Goal: Transaction & Acquisition: Purchase product/service

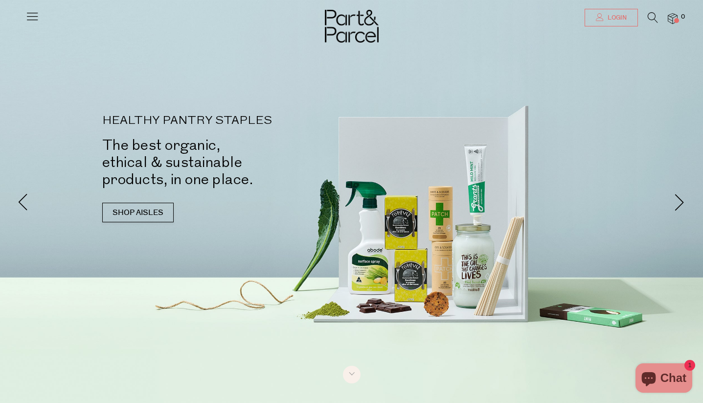
click at [612, 23] on link "Login" at bounding box center [611, 18] width 53 height 18
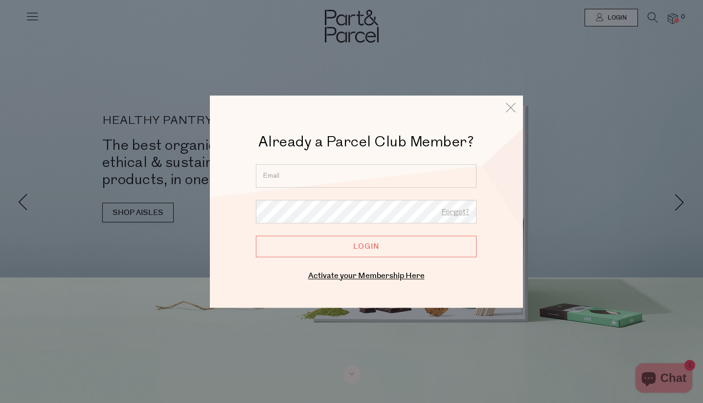
click at [301, 183] on input "email" at bounding box center [366, 175] width 221 height 23
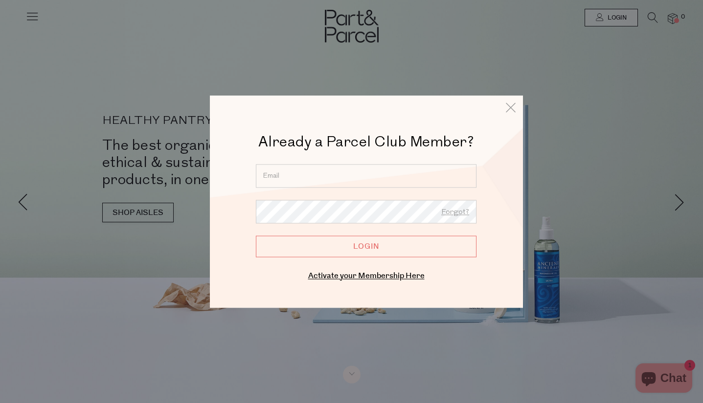
type input "cherievardy@gmail.com"
click at [366, 246] on input "Login" at bounding box center [366, 246] width 221 height 22
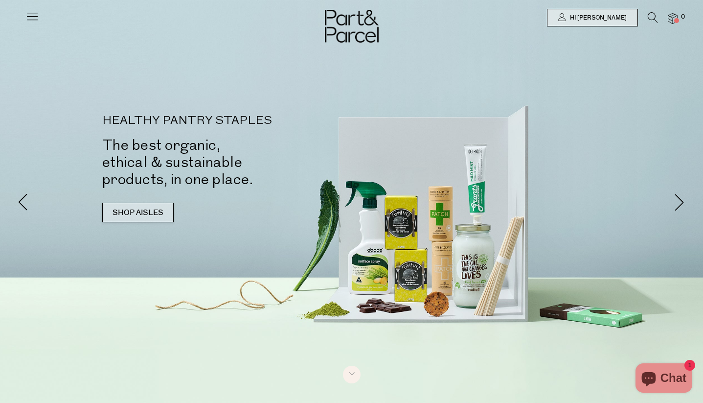
click at [145, 216] on link "SHOP AISLES" at bounding box center [137, 213] width 71 height 20
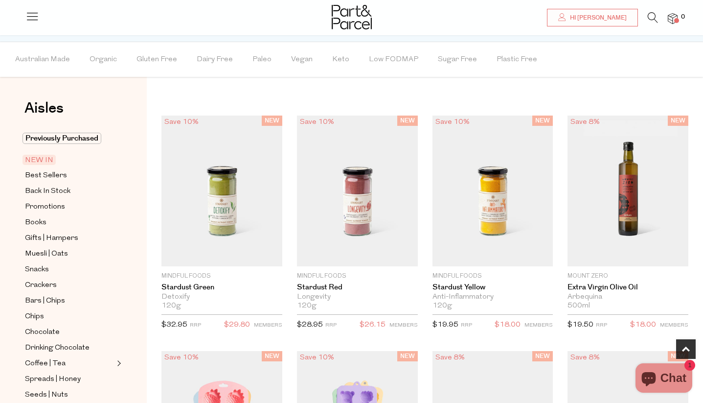
scroll to position [571, 0]
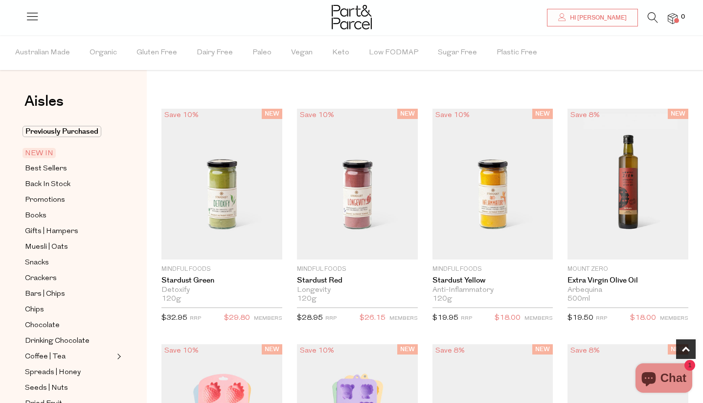
click at [41, 152] on span "NEW IN" at bounding box center [39, 153] width 33 height 10
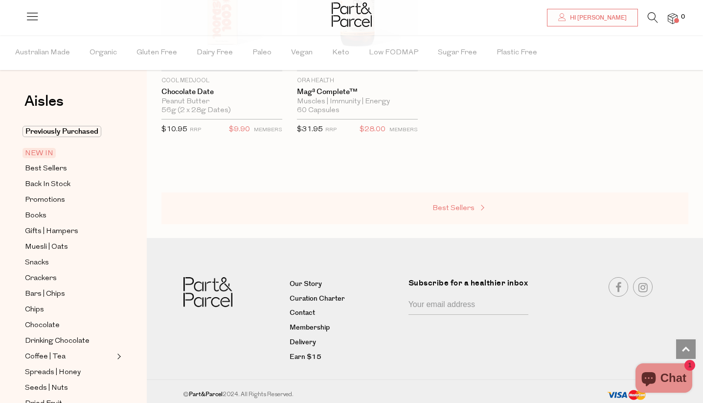
click at [465, 205] on span "Best Sellers" at bounding box center [454, 208] width 42 height 7
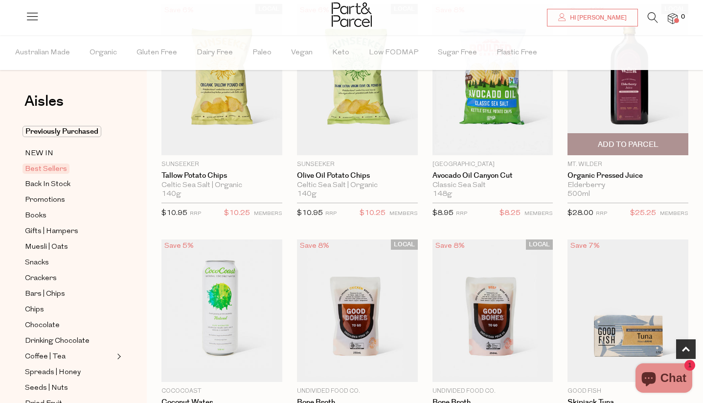
scroll to position [348, 0]
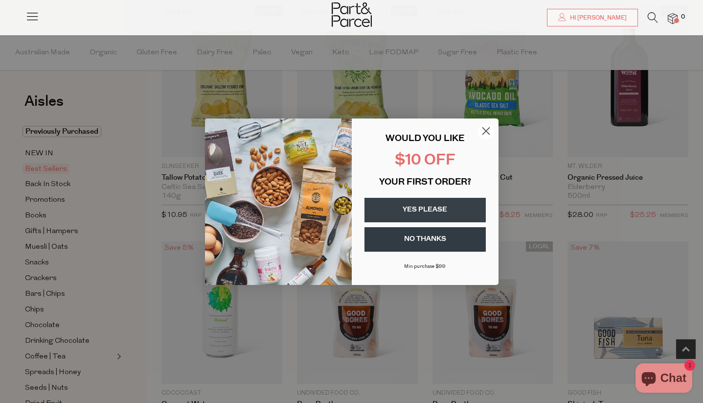
click at [488, 129] on icon "Close dialog" at bounding box center [486, 130] width 7 height 7
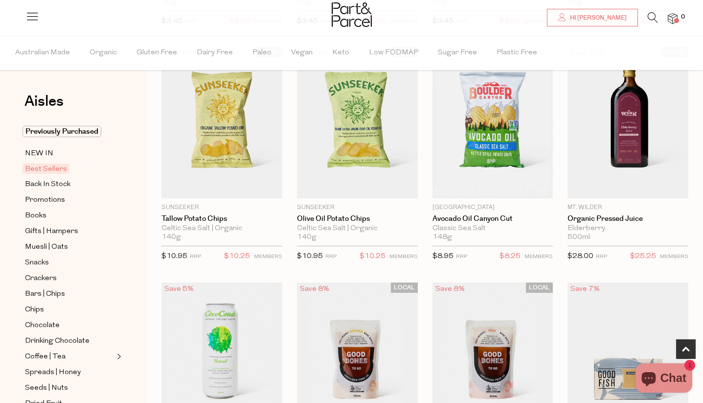
scroll to position [300, 0]
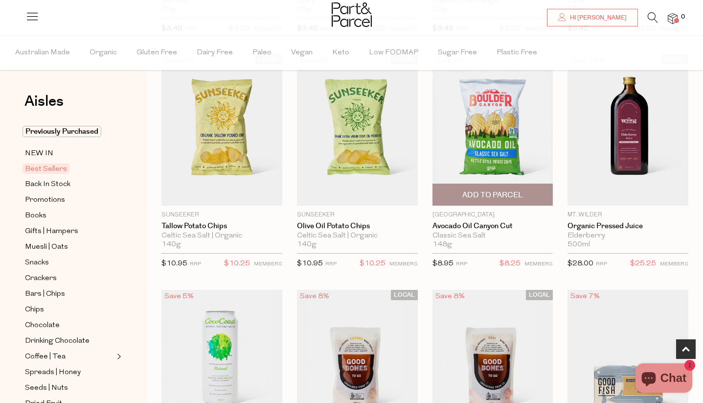
click at [485, 196] on span "Add To Parcel" at bounding box center [493, 195] width 61 height 10
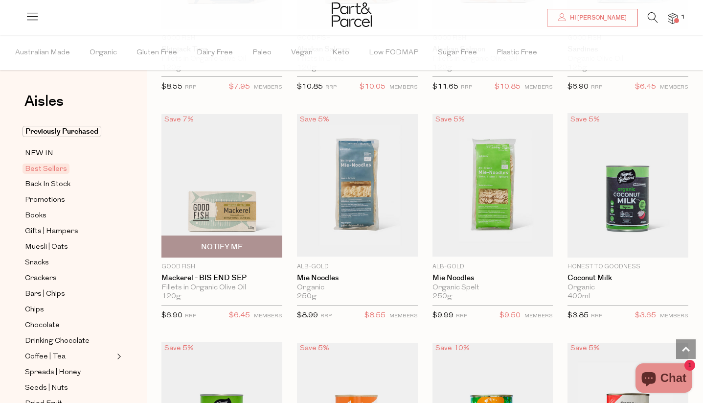
scroll to position [943, 0]
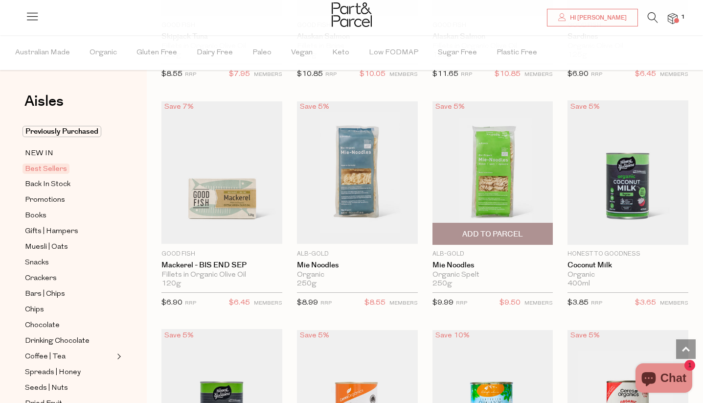
click at [507, 230] on span "Add To Parcel" at bounding box center [493, 234] width 61 height 10
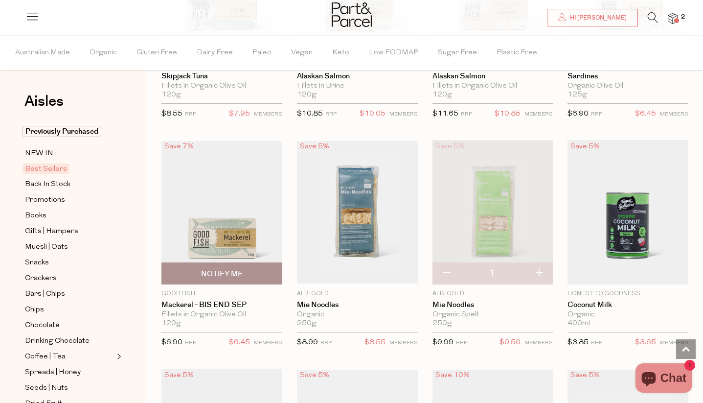
scroll to position [900, 0]
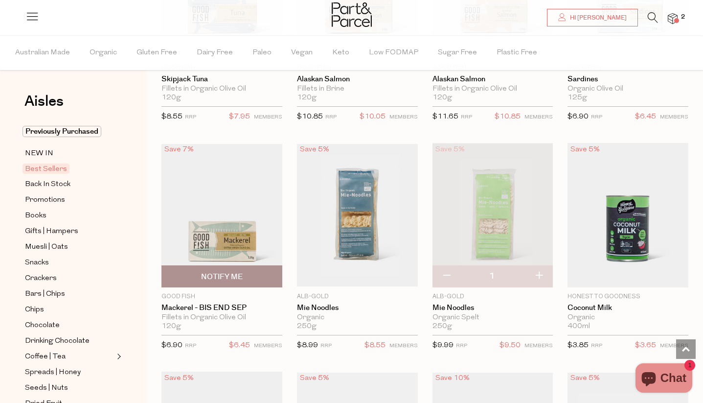
click at [250, 280] on span "Notify Me" at bounding box center [221, 276] width 115 height 21
type input "Notify when available"
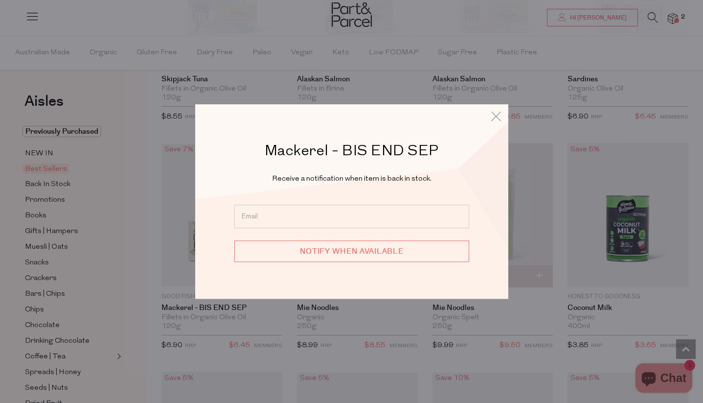
click at [296, 213] on input "email" at bounding box center [351, 216] width 235 height 23
click at [494, 112] on icon at bounding box center [496, 116] width 15 height 14
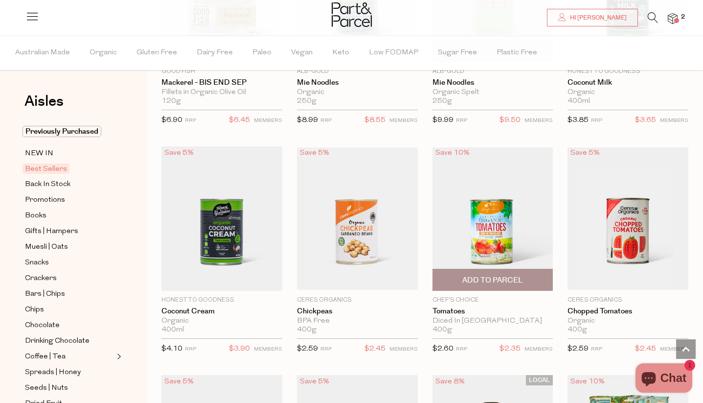
scroll to position [1135, 0]
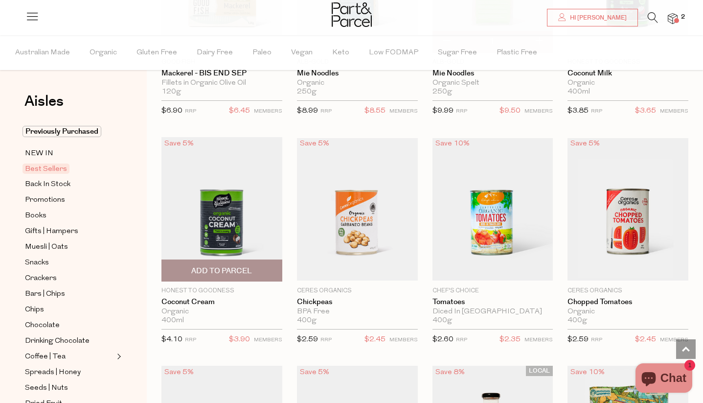
click at [218, 267] on span "Add To Parcel" at bounding box center [221, 271] width 61 height 10
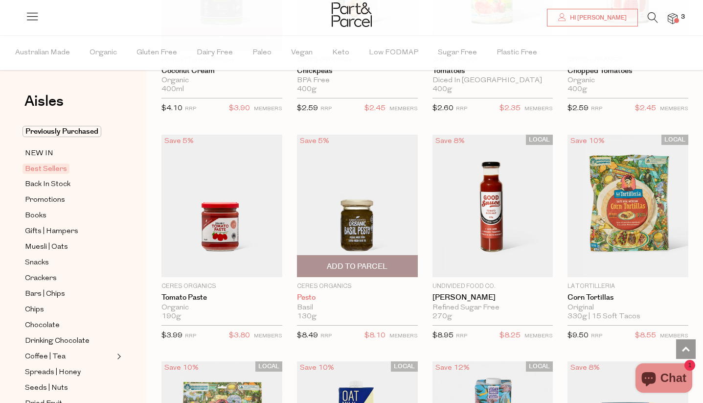
scroll to position [1367, 0]
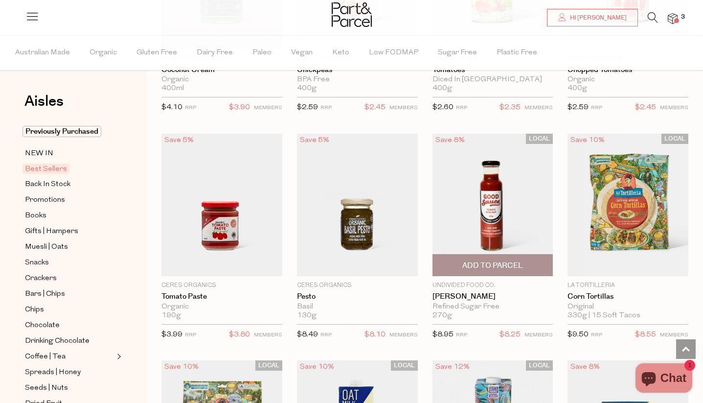
click at [503, 260] on span "Add To Parcel" at bounding box center [493, 265] width 61 height 10
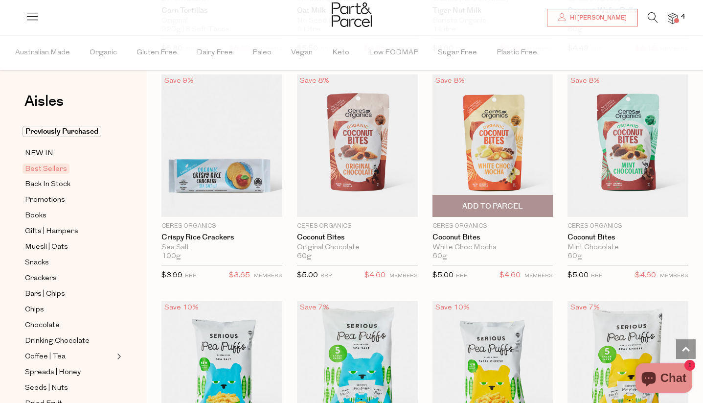
scroll to position [1880, 0]
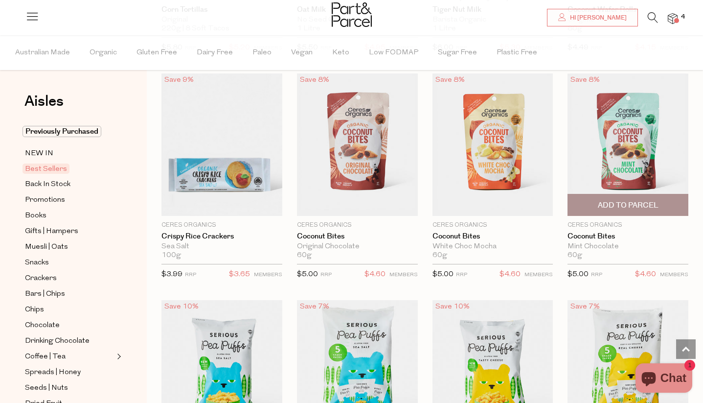
click at [640, 200] on span "Add To Parcel" at bounding box center [628, 205] width 61 height 10
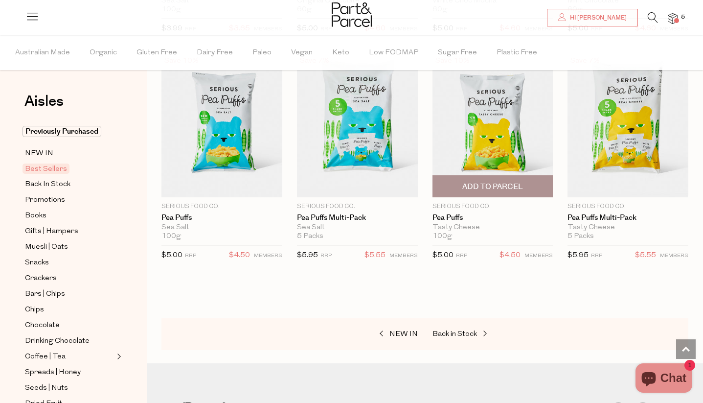
scroll to position [2132, 0]
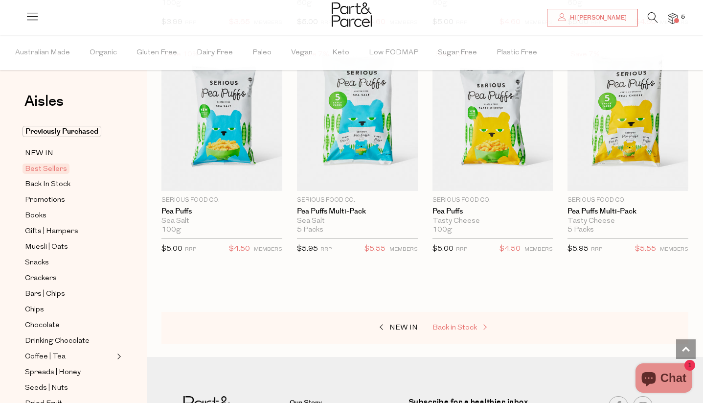
click at [452, 324] on span "Back in Stock" at bounding box center [455, 327] width 45 height 7
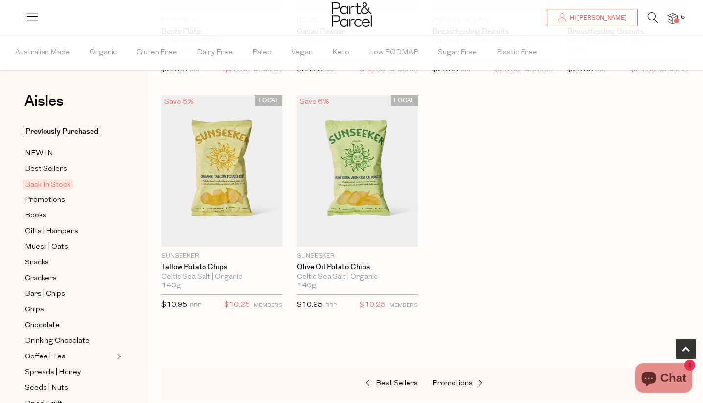
scroll to position [486, 0]
click at [383, 234] on span "Add To Parcel" at bounding box center [357, 236] width 61 height 10
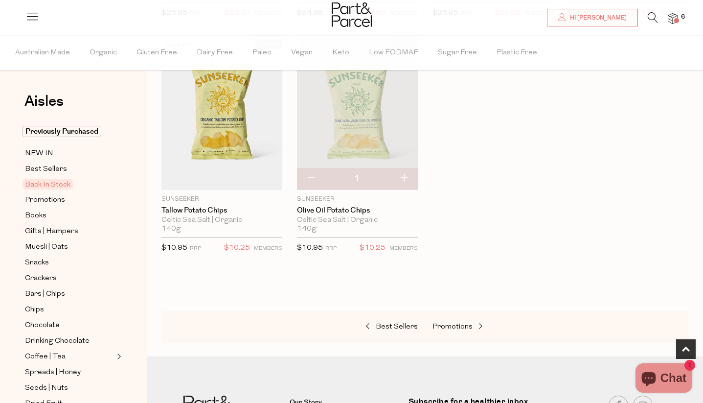
scroll to position [549, 0]
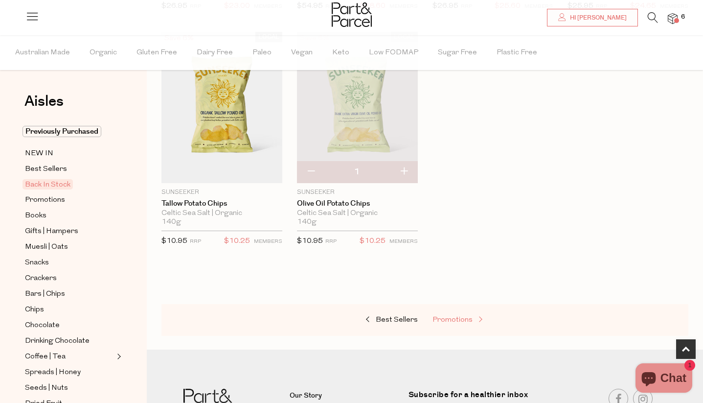
click at [442, 316] on span "Promotions" at bounding box center [453, 319] width 40 height 7
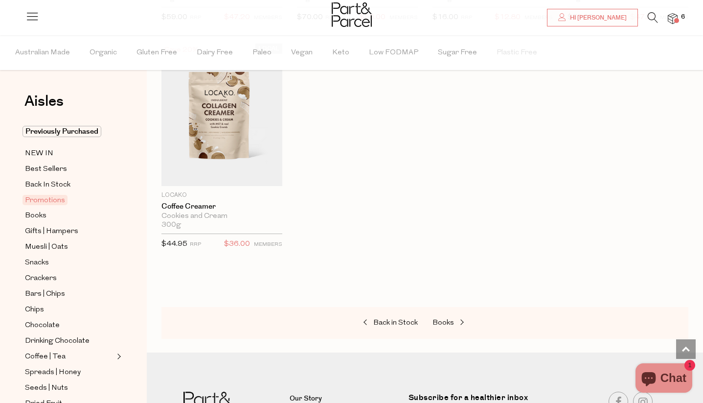
scroll to position [775, 0]
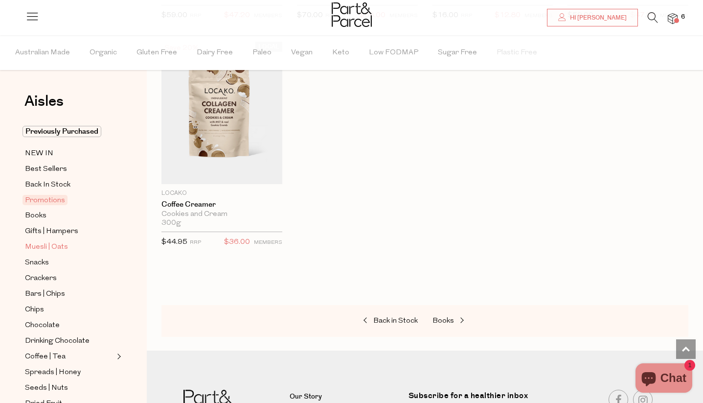
click at [48, 242] on span "Muesli | Oats" at bounding box center [46, 247] width 43 height 12
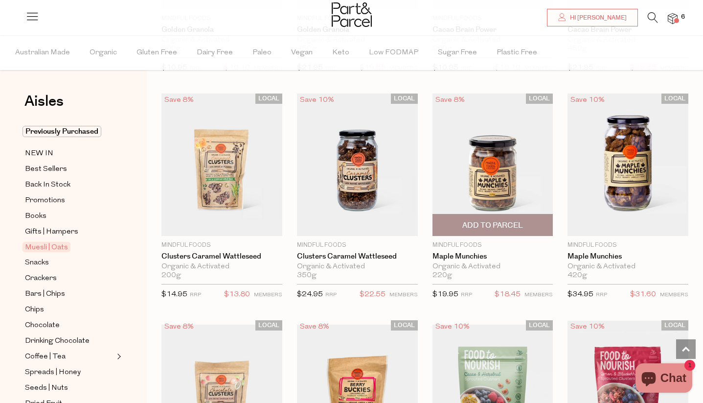
scroll to position [732, 0]
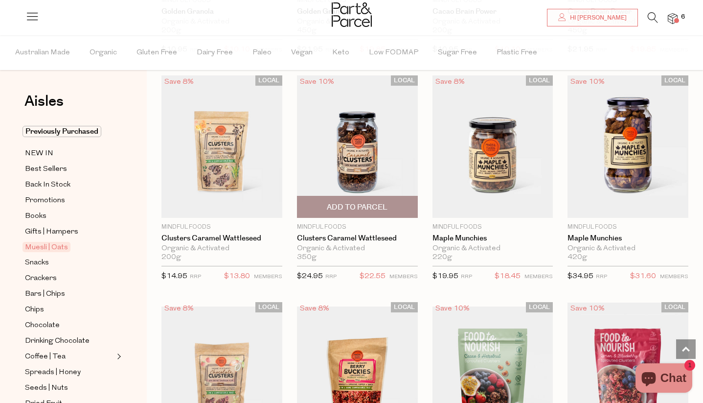
click at [357, 198] on span "Add To Parcel" at bounding box center [357, 206] width 115 height 21
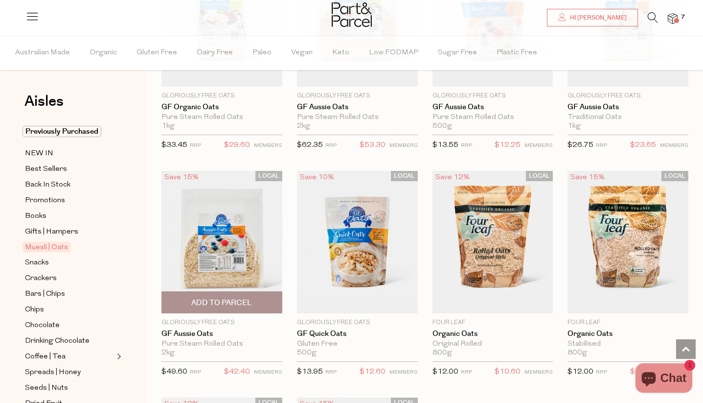
scroll to position [2469, 0]
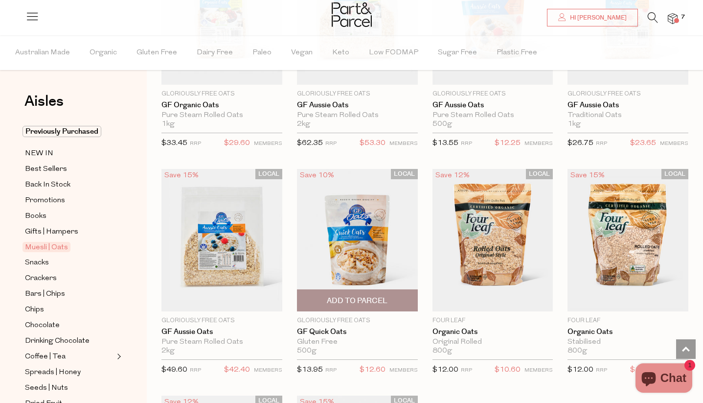
click at [362, 296] on span "Add To Parcel" at bounding box center [357, 301] width 61 height 10
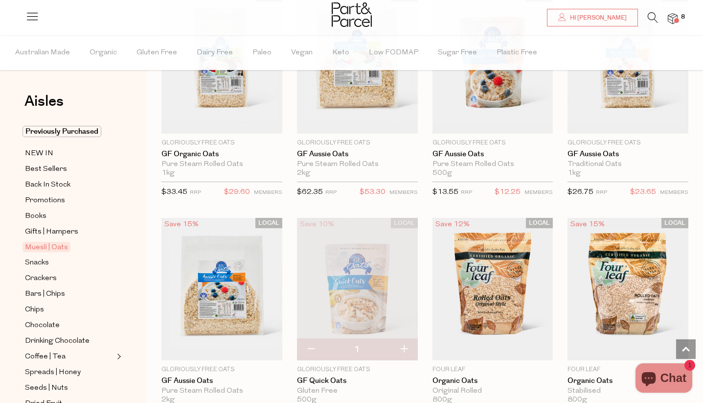
scroll to position [2431, 0]
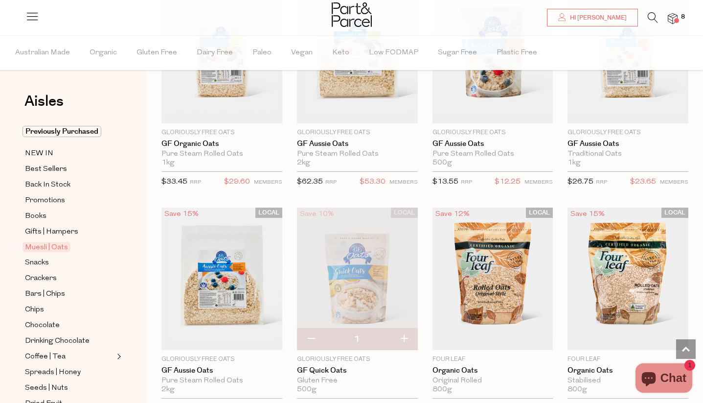
click at [307, 336] on button "button" at bounding box center [311, 339] width 28 height 22
type input "0"
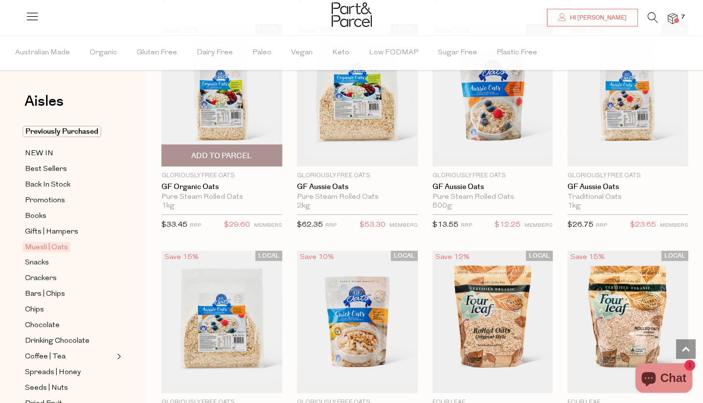
scroll to position [2372, 0]
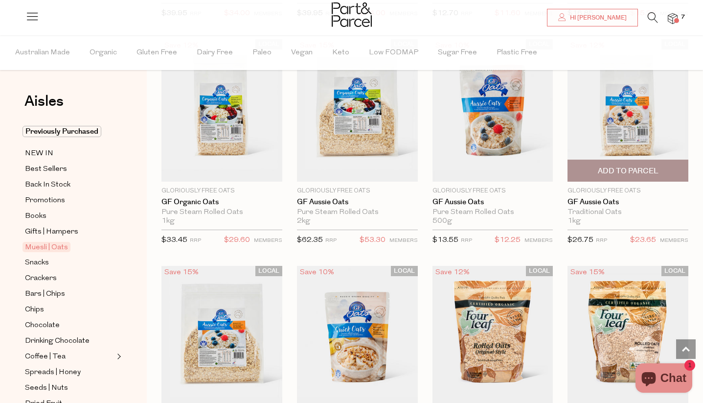
click at [638, 166] on span "Add To Parcel" at bounding box center [628, 171] width 61 height 10
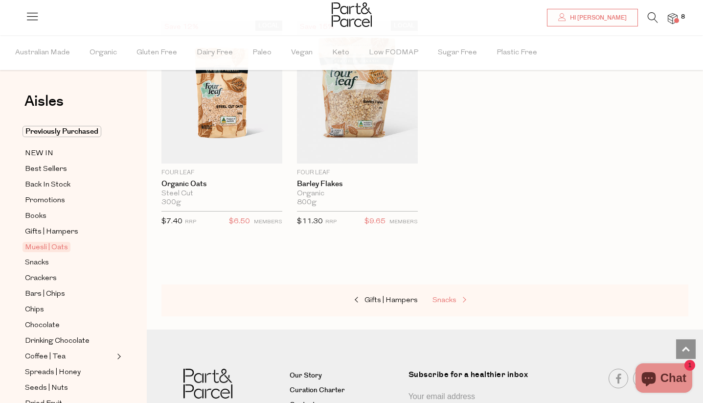
click at [450, 297] on span "Snacks" at bounding box center [445, 300] width 24 height 7
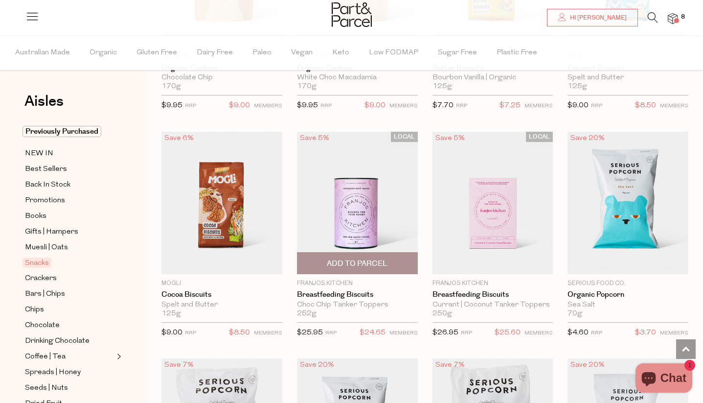
scroll to position [2062, 0]
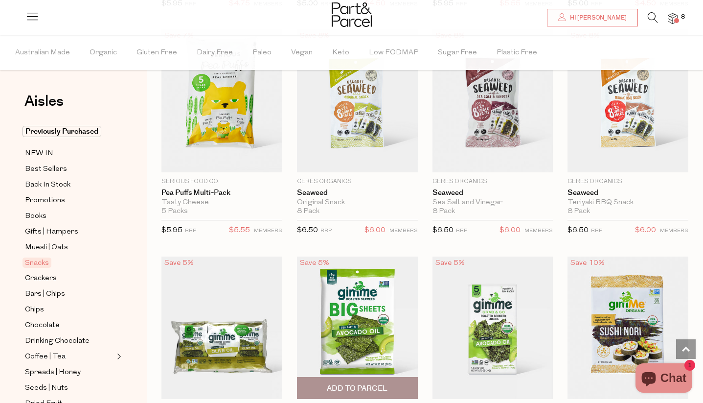
scroll to position [2838, 0]
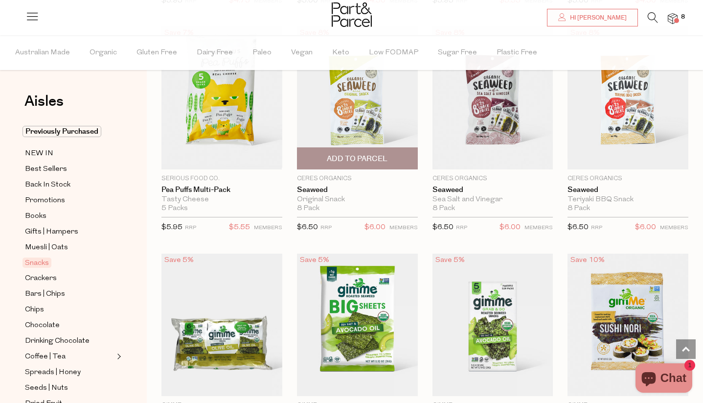
click at [366, 154] on span "Add To Parcel" at bounding box center [357, 159] width 61 height 10
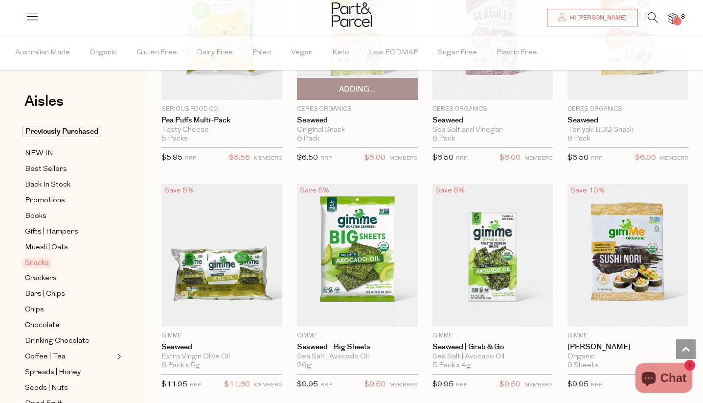
scroll to position [3009, 0]
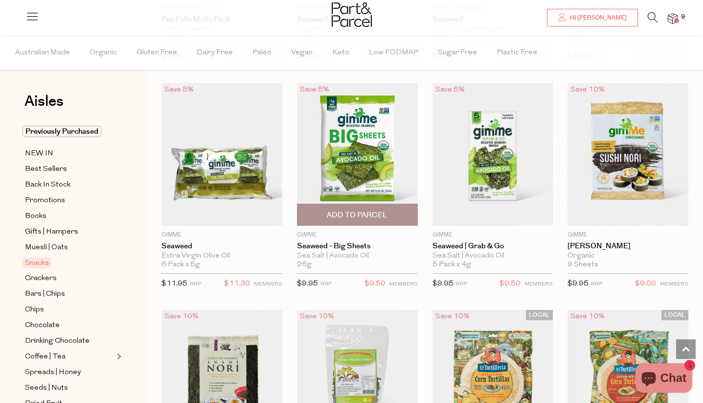
click at [366, 150] on img at bounding box center [357, 154] width 121 height 142
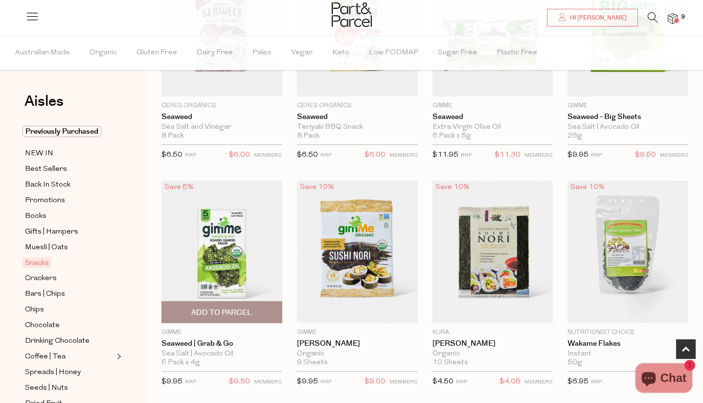
scroll to position [175, 0]
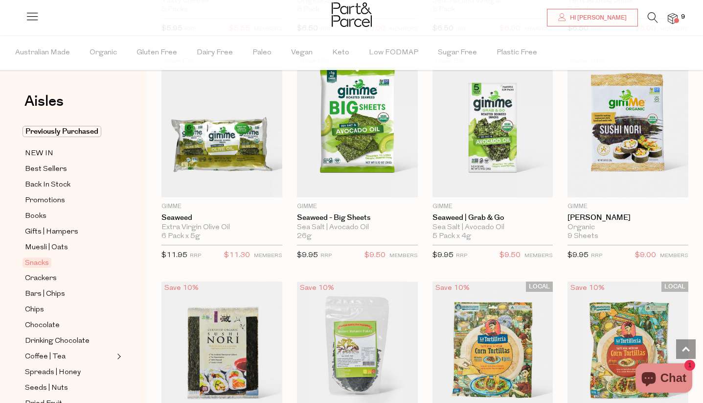
scroll to position [3038, 0]
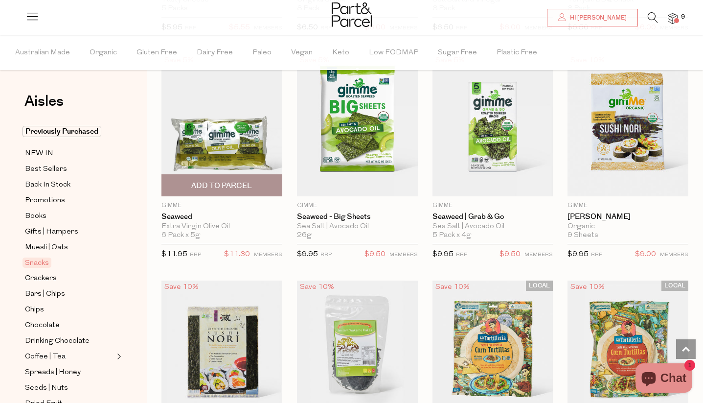
click at [232, 186] on span "Add To Parcel" at bounding box center [221, 185] width 115 height 21
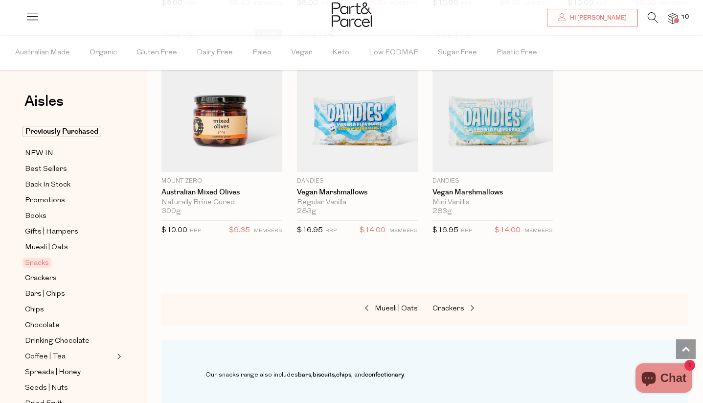
scroll to position [3745, 0]
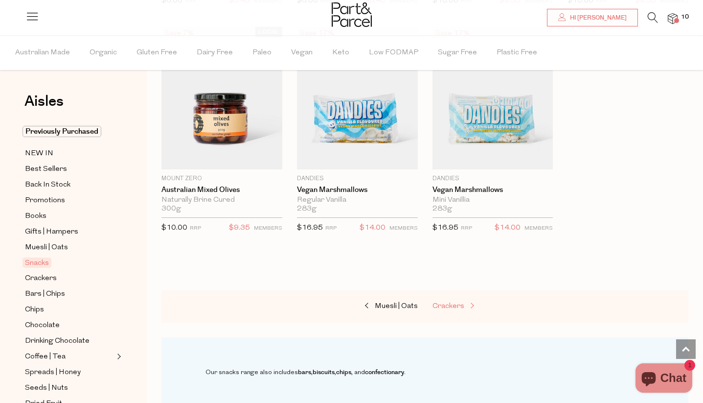
click at [456, 302] on span "Crackers" at bounding box center [449, 305] width 32 height 7
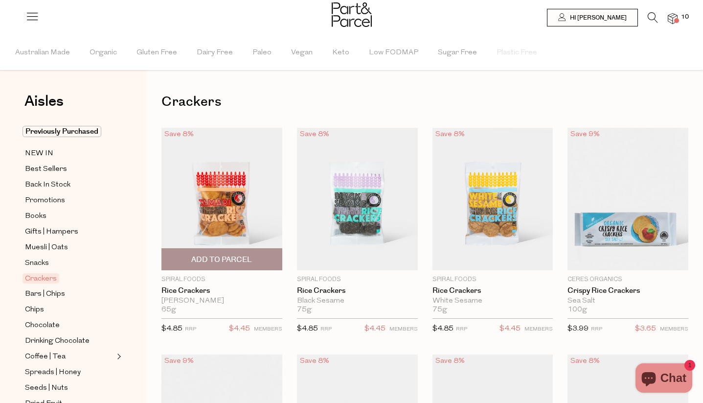
click at [219, 262] on span "Add To Parcel" at bounding box center [221, 260] width 61 height 10
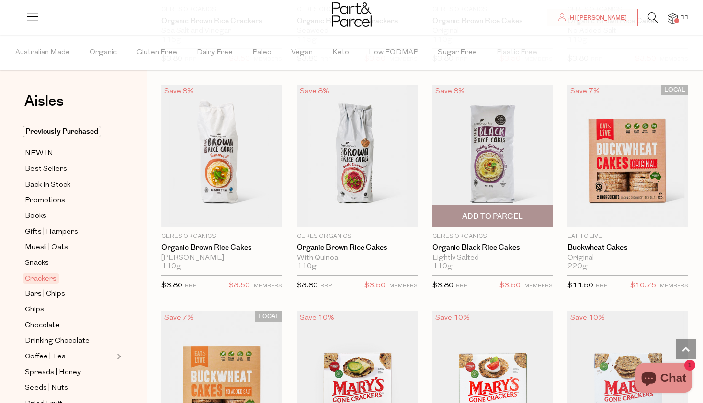
scroll to position [732, 0]
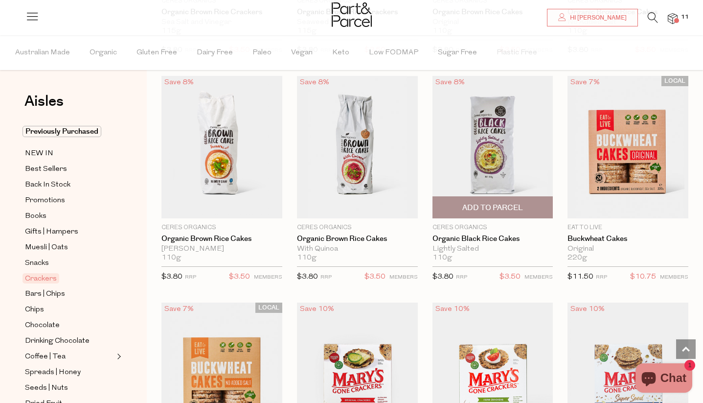
click at [502, 207] on span "Add To Parcel" at bounding box center [493, 208] width 61 height 10
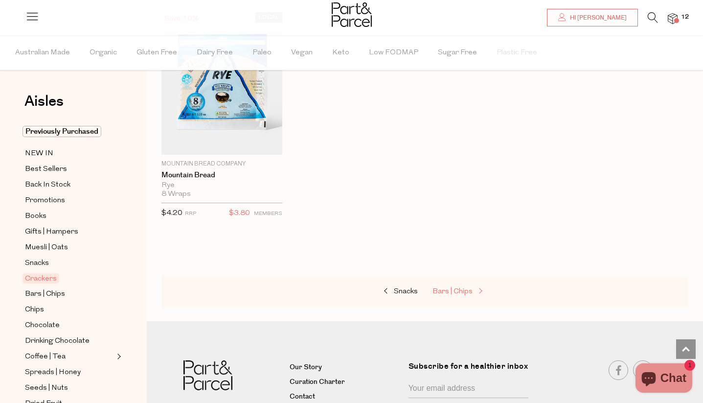
click at [464, 288] on span "Bars | Chips" at bounding box center [453, 291] width 40 height 7
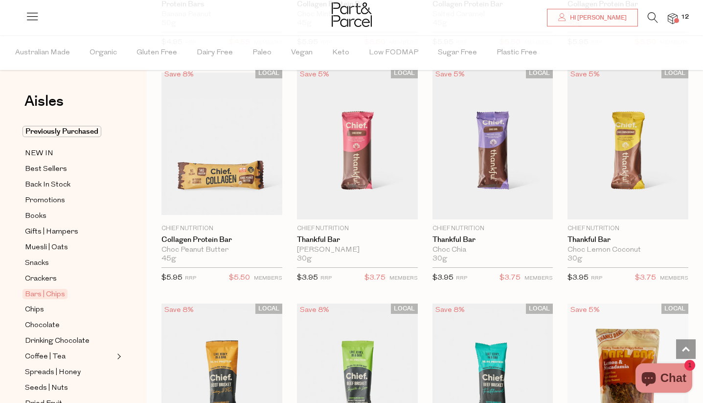
scroll to position [960, 0]
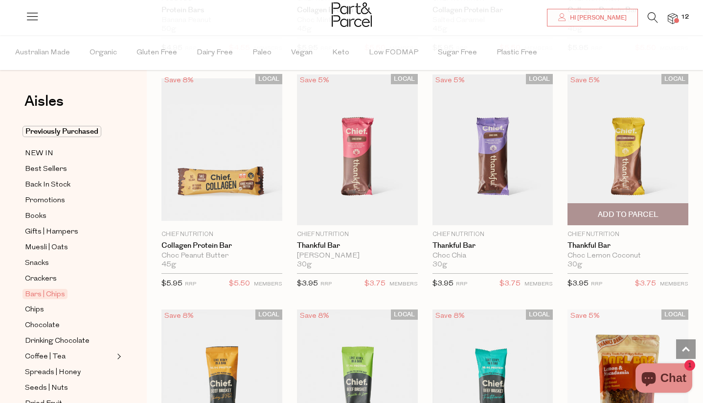
click at [627, 216] on span "Add To Parcel" at bounding box center [628, 214] width 61 height 10
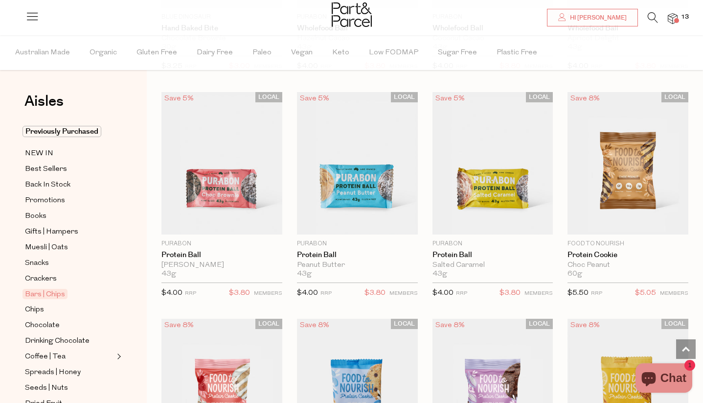
scroll to position [2320, 0]
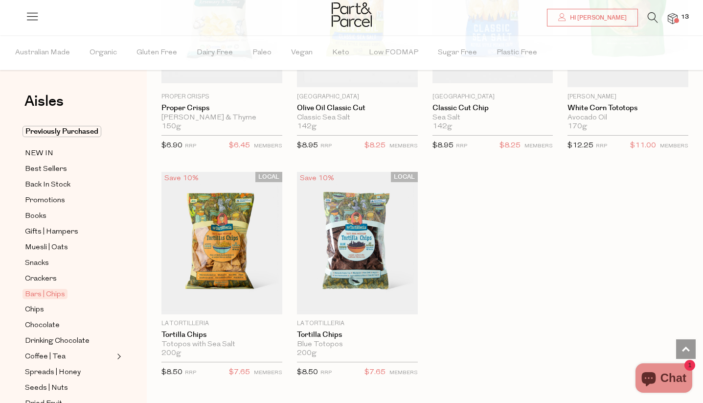
scroll to position [3853, 0]
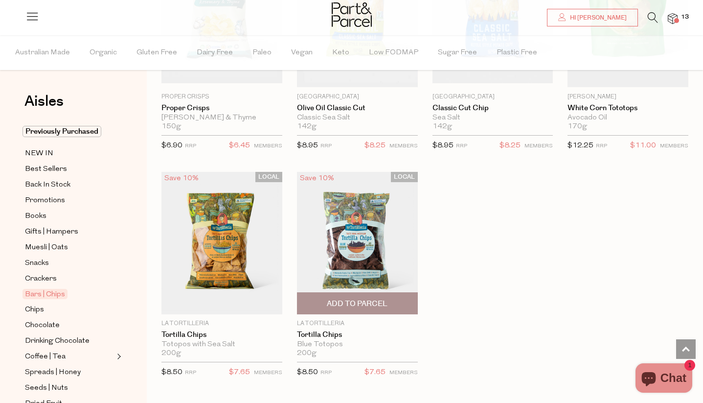
click at [359, 299] on span "Add To Parcel" at bounding box center [357, 304] width 61 height 10
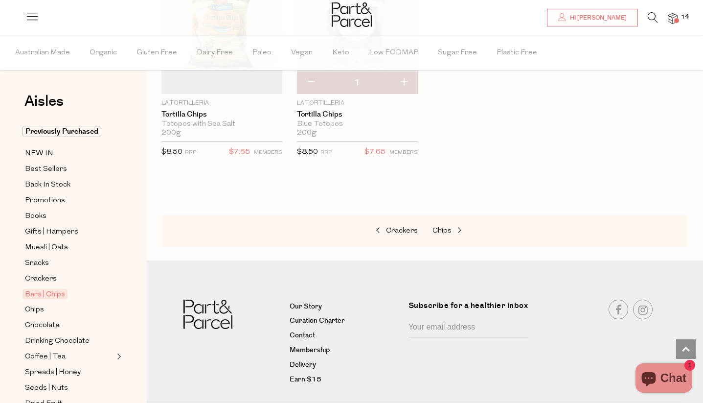
scroll to position [4080, 0]
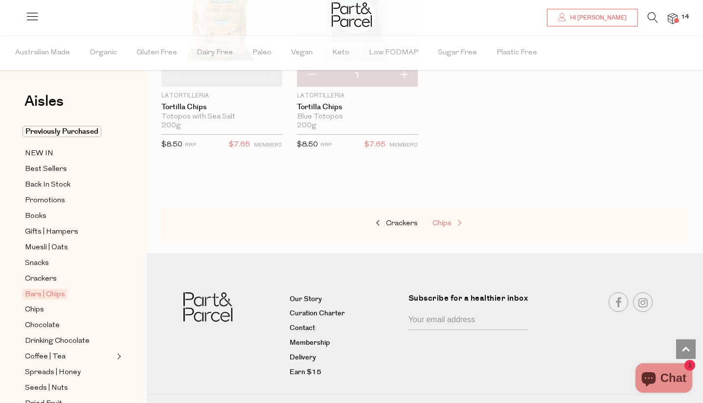
click at [453, 220] on span at bounding box center [459, 223] width 14 height 7
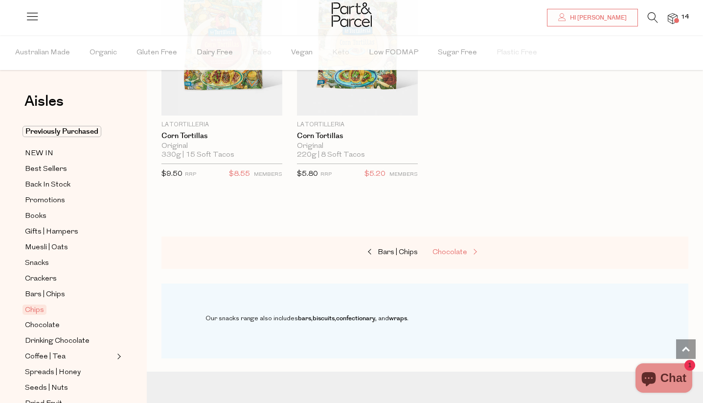
click at [453, 249] on span "Chocolate" at bounding box center [450, 252] width 35 height 7
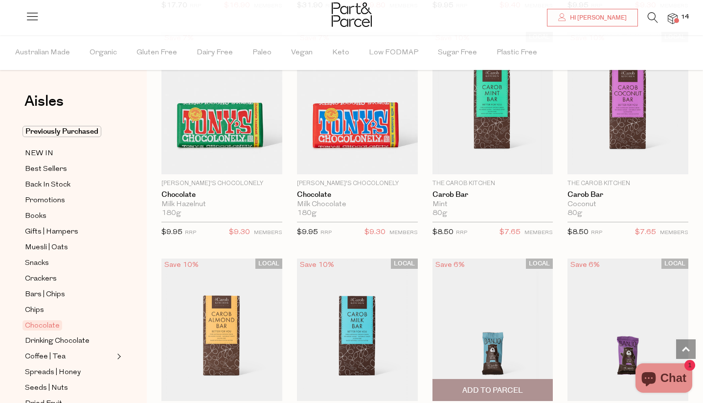
scroll to position [2383, 0]
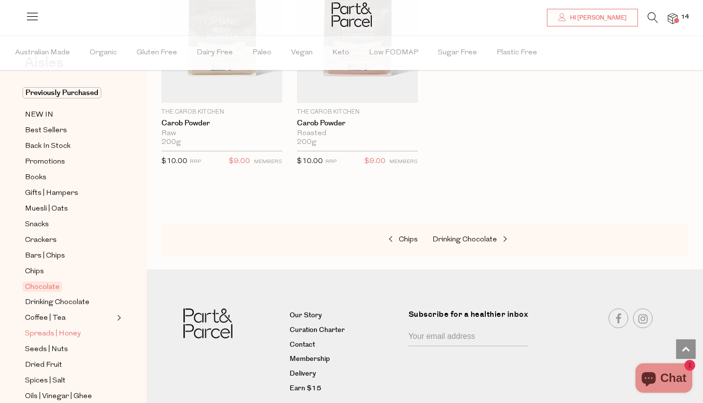
scroll to position [40, 0]
click at [40, 316] on span "Coffee | Tea" at bounding box center [45, 317] width 41 height 12
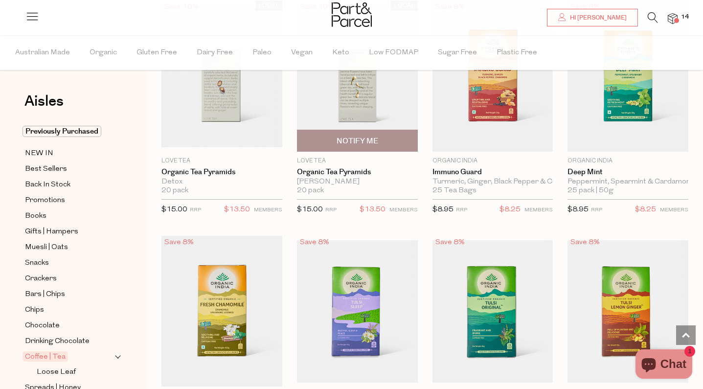
scroll to position [1030, 0]
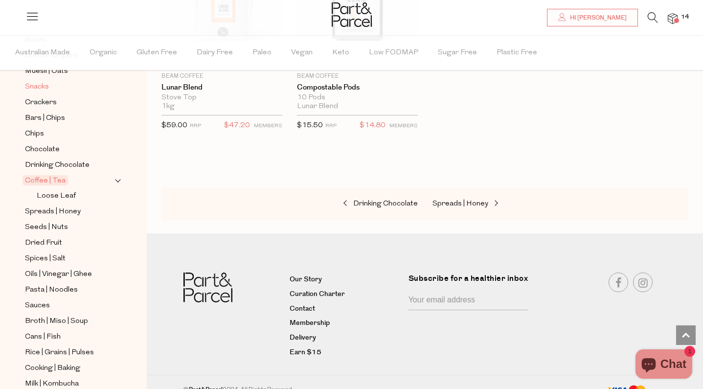
scroll to position [179, 0]
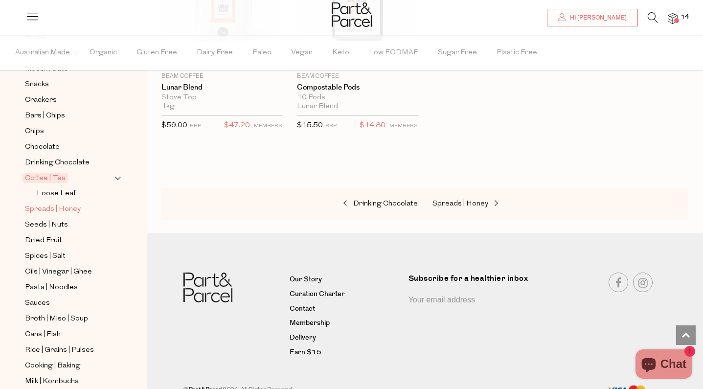
click at [54, 206] on span "Spreads | Honey" at bounding box center [53, 210] width 56 height 12
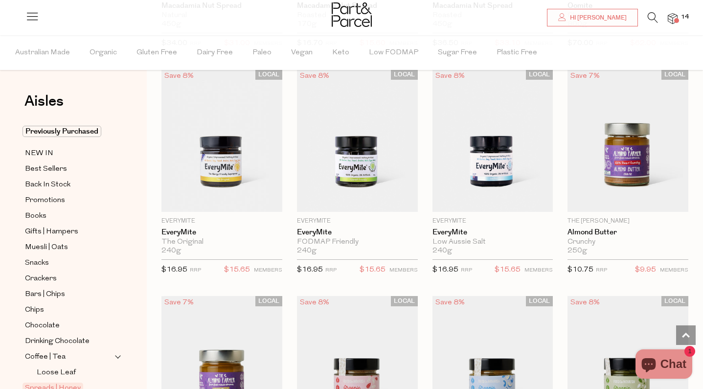
scroll to position [1419, 0]
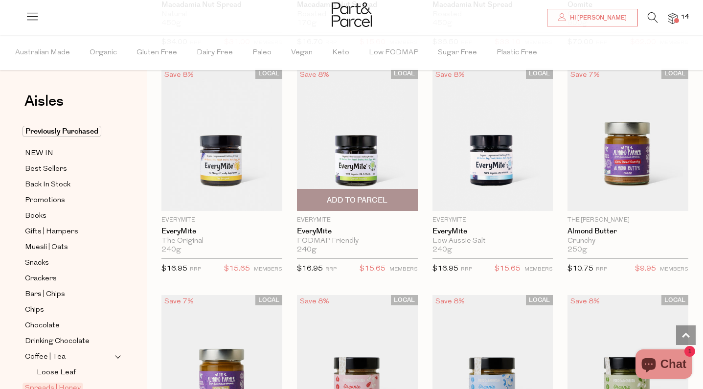
click at [361, 195] on span "Add To Parcel" at bounding box center [357, 200] width 61 height 10
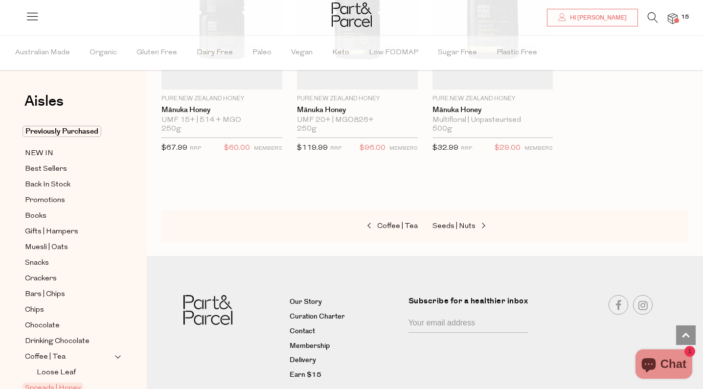
scroll to position [2692, 0]
click at [455, 222] on span "Seeds | Nuts" at bounding box center [454, 225] width 43 height 7
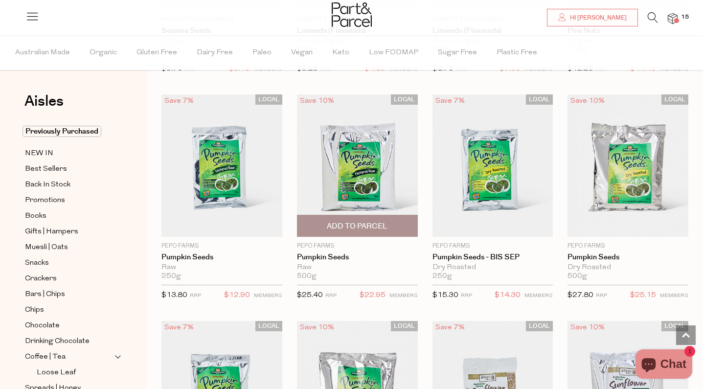
scroll to position [1853, 0]
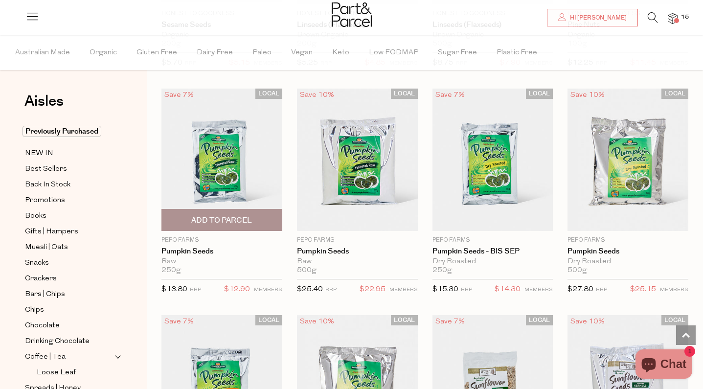
click at [213, 210] on span "Add To Parcel" at bounding box center [221, 219] width 115 height 21
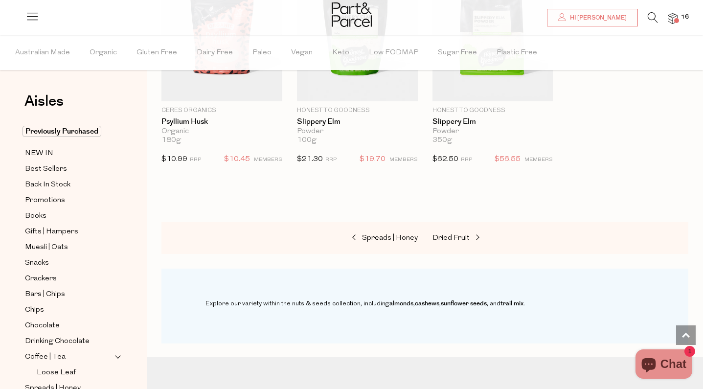
scroll to position [2676, 0]
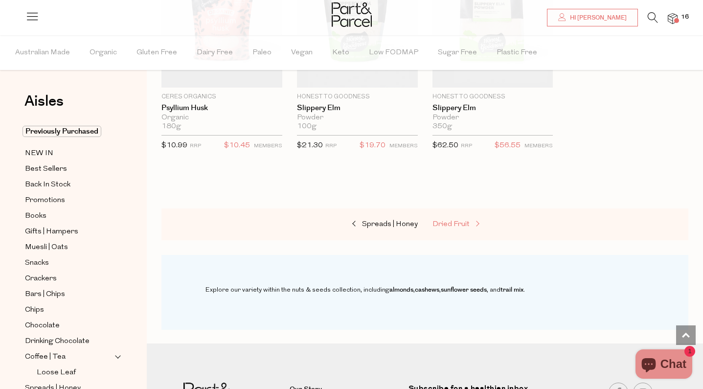
click at [459, 221] on span "Dried Fruit" at bounding box center [451, 224] width 37 height 7
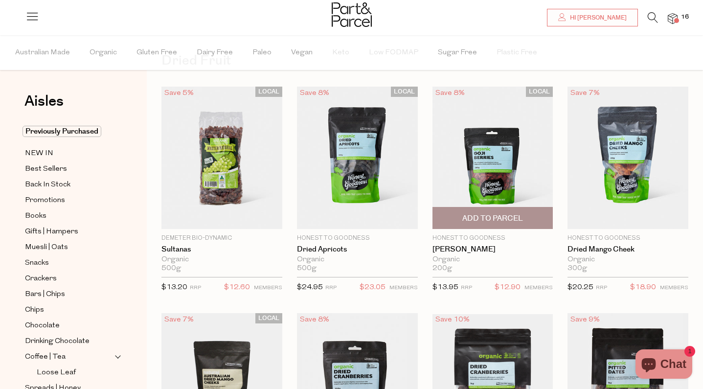
scroll to position [57, 0]
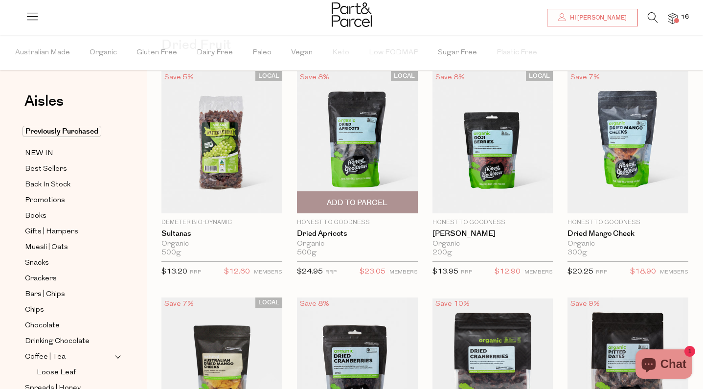
click at [380, 199] on span "Add To Parcel" at bounding box center [357, 203] width 61 height 10
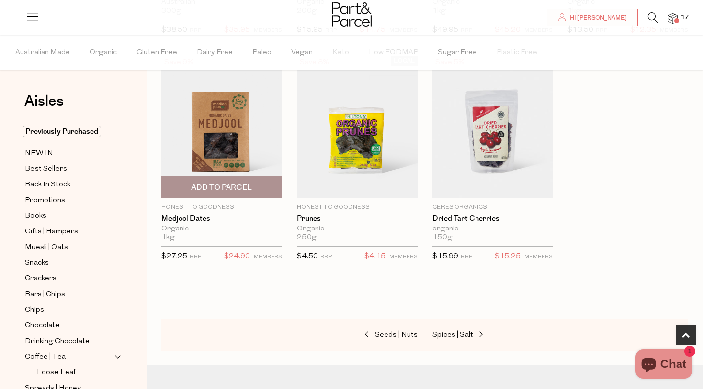
scroll to position [539, 0]
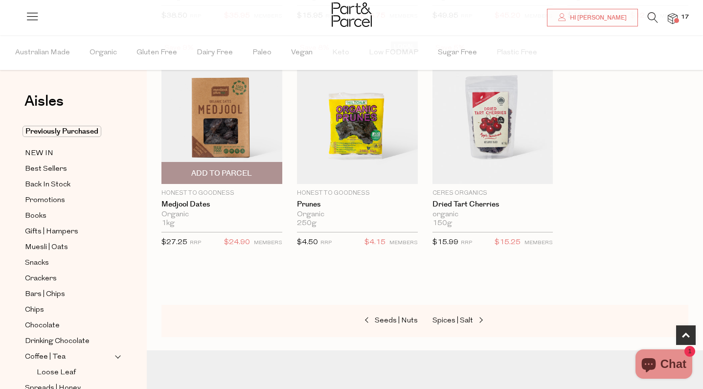
click at [212, 173] on span "Add To Parcel" at bounding box center [221, 173] width 61 height 10
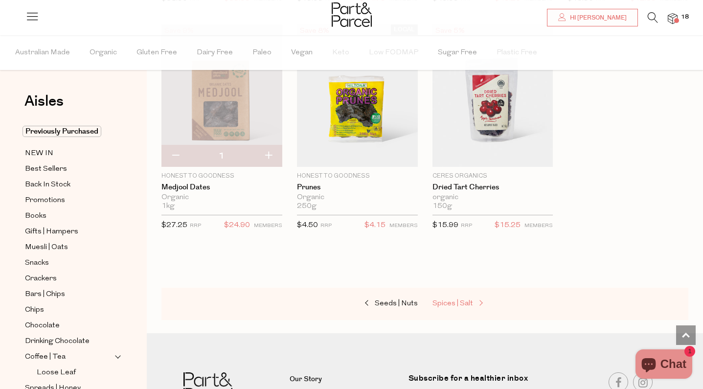
scroll to position [556, 0]
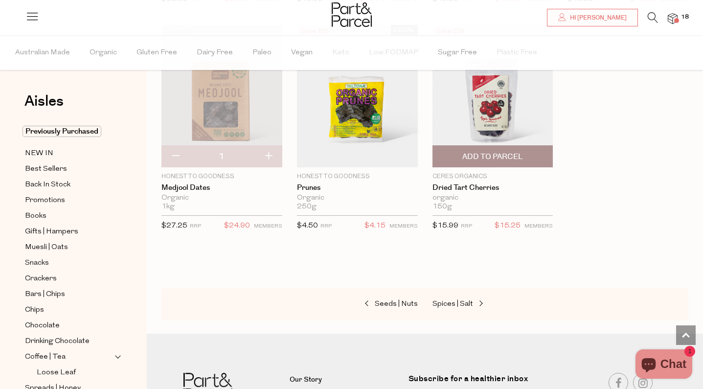
click at [494, 158] on span "Add To Parcel" at bounding box center [493, 157] width 61 height 10
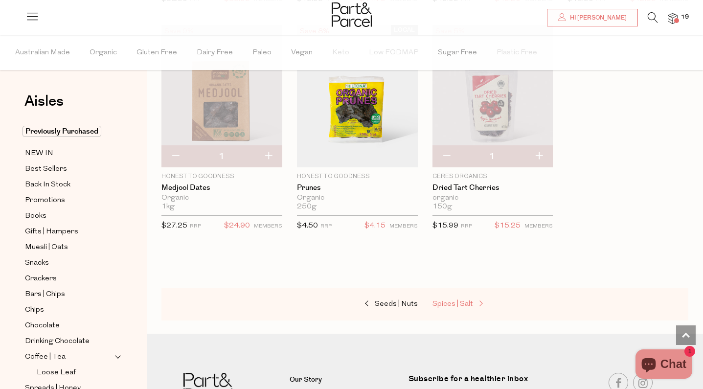
click at [459, 298] on link "Spices | Salt" at bounding box center [482, 304] width 98 height 13
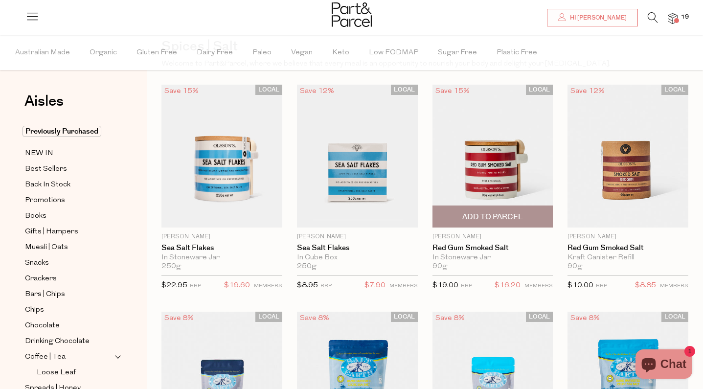
scroll to position [69, 0]
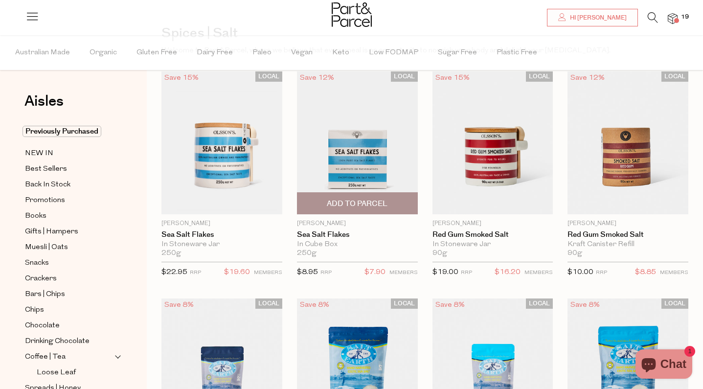
click at [361, 203] on span "Add To Parcel" at bounding box center [357, 204] width 61 height 10
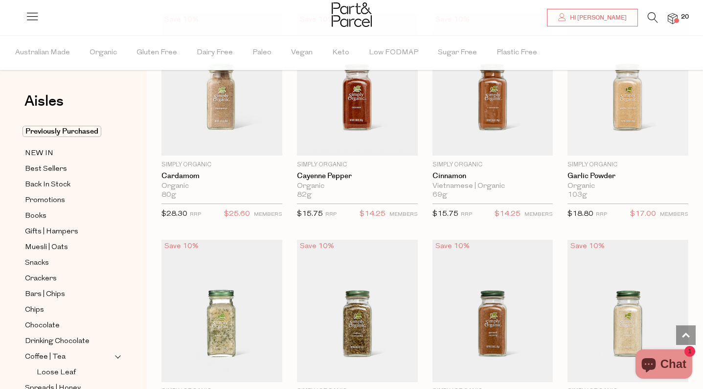
scroll to position [1261, 0]
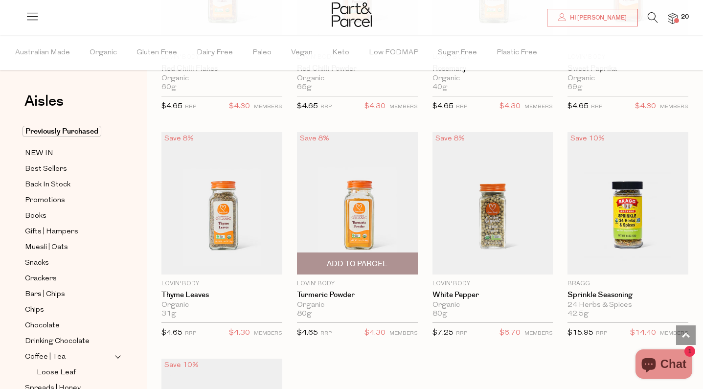
scroll to position [2955, 0]
click at [375, 258] on span "Add To Parcel" at bounding box center [357, 263] width 61 height 10
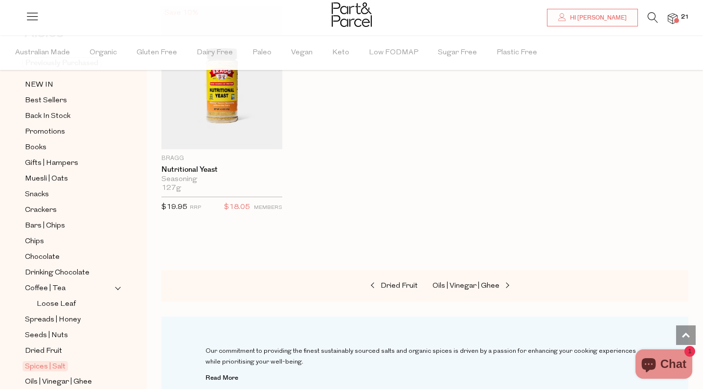
scroll to position [86, 0]
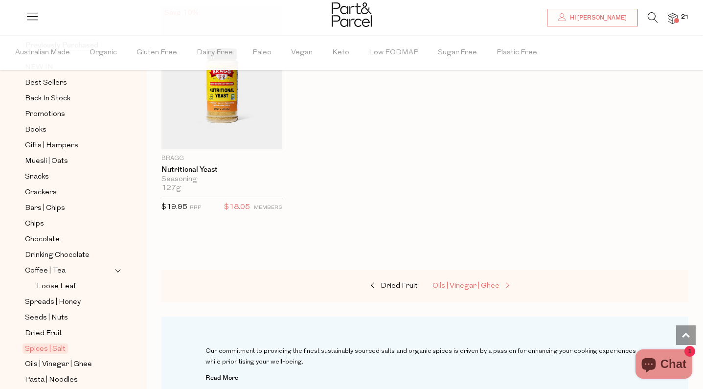
click at [450, 280] on link "Oils | Vinegar | Ghee" at bounding box center [482, 286] width 98 height 13
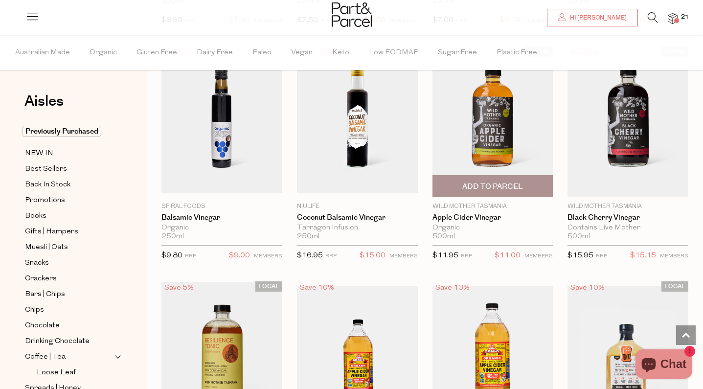
scroll to position [2139, 0]
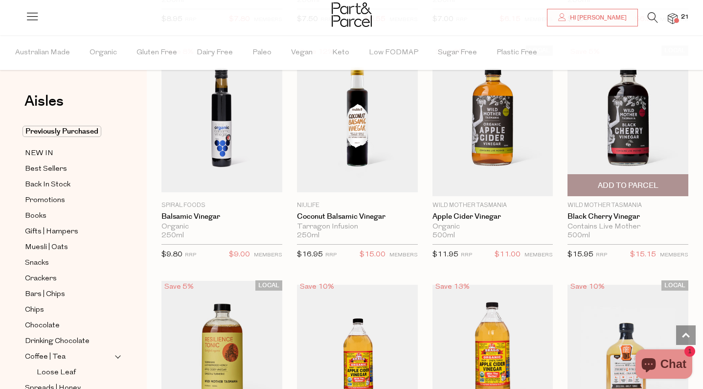
click at [613, 182] on span "Add To Parcel" at bounding box center [628, 186] width 61 height 10
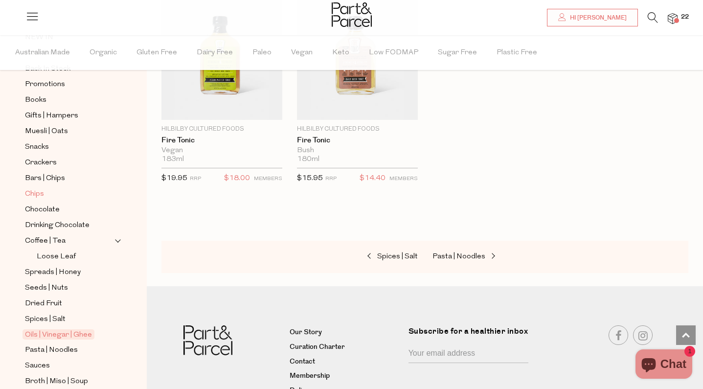
scroll to position [117, 0]
click at [64, 269] on span "Spreads | Honey" at bounding box center [53, 272] width 56 height 12
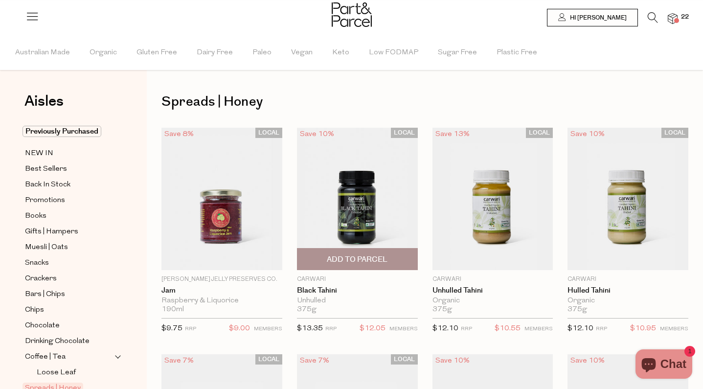
click at [374, 259] on span "Add To Parcel" at bounding box center [357, 260] width 61 height 10
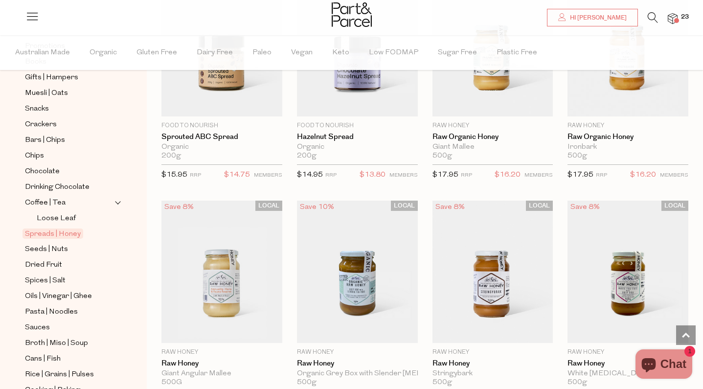
scroll to position [164, 0]
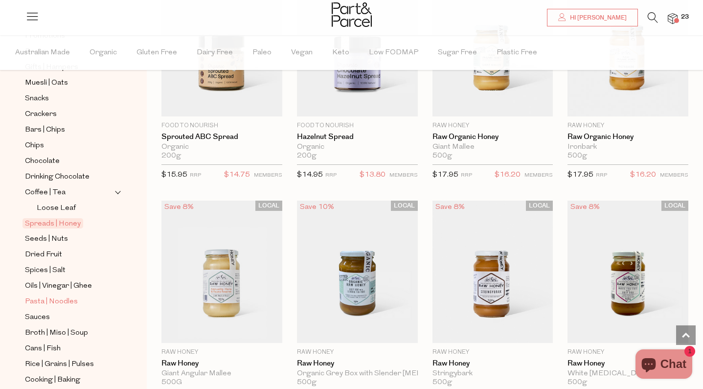
click at [70, 299] on span "Pasta | Noodles" at bounding box center [51, 302] width 53 height 12
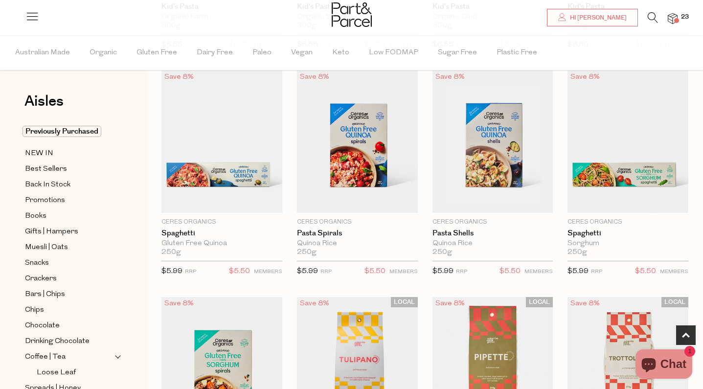
scroll to position [285, 0]
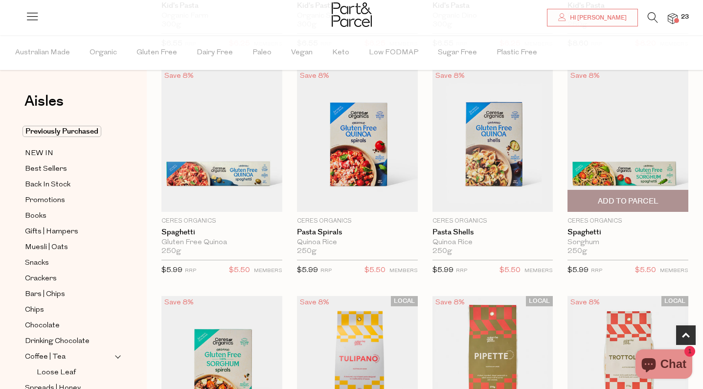
click at [632, 200] on span "Add To Parcel" at bounding box center [628, 201] width 61 height 10
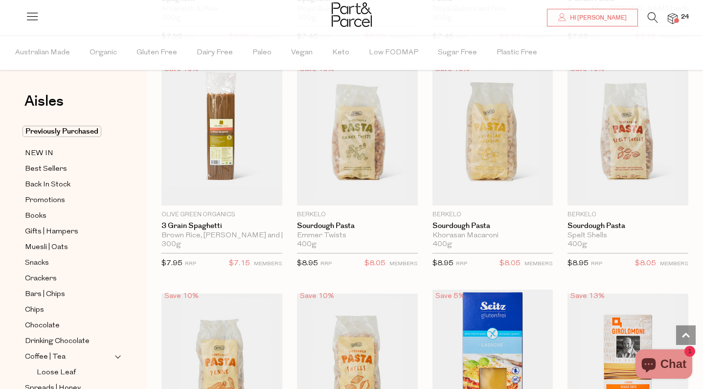
scroll to position [975, 0]
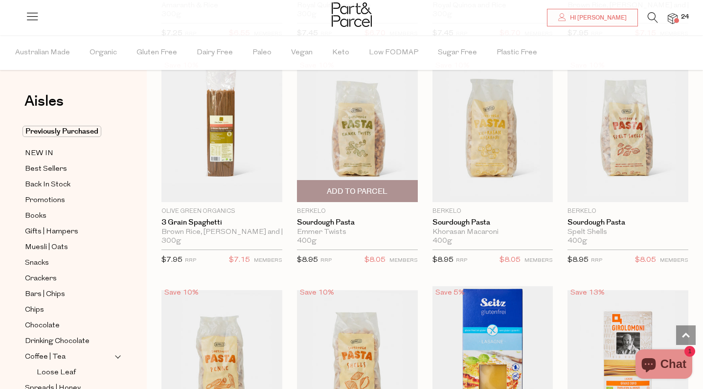
click at [389, 185] on span "Add To Parcel" at bounding box center [357, 191] width 115 height 21
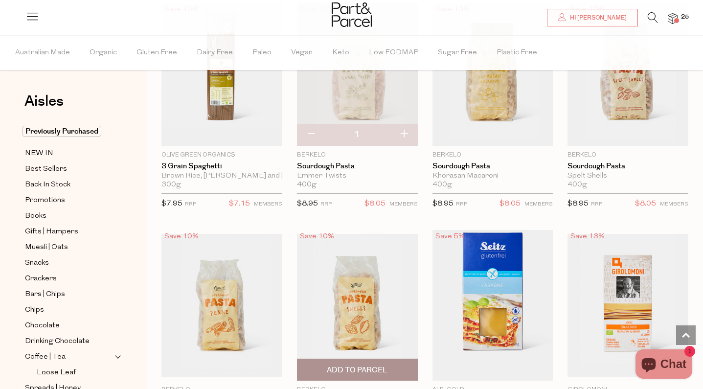
scroll to position [1032, 0]
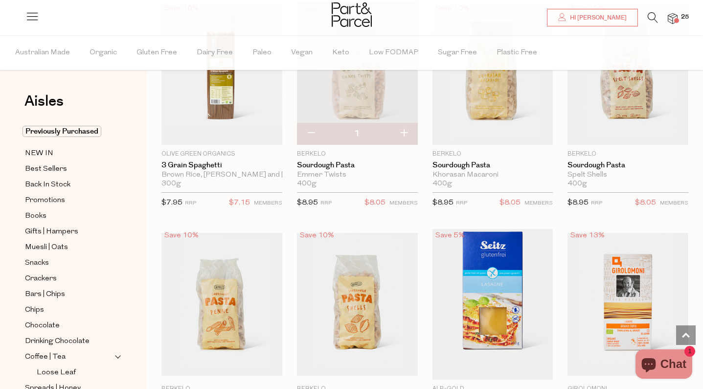
click at [405, 127] on button "button" at bounding box center [404, 134] width 28 height 22
type input "2"
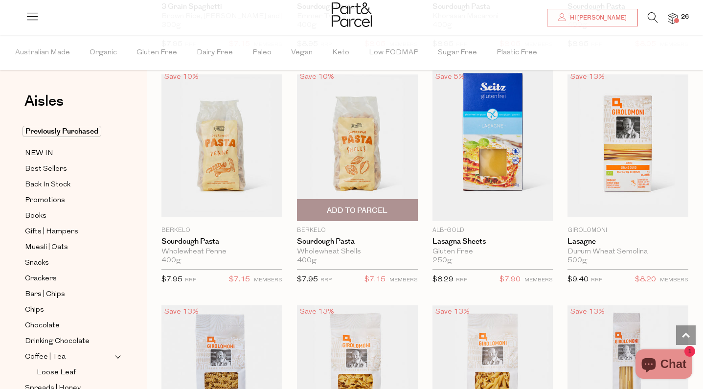
scroll to position [1187, 0]
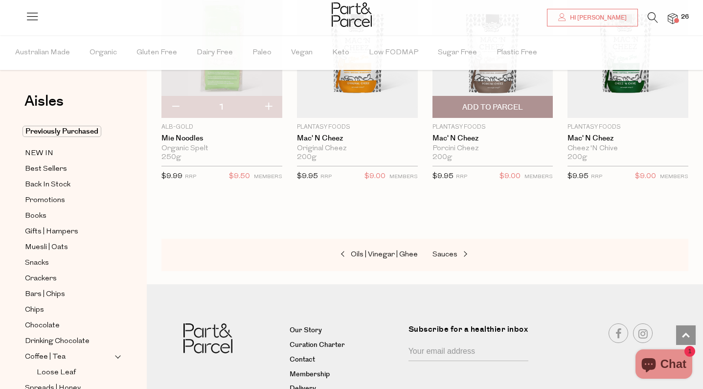
scroll to position [3123, 0]
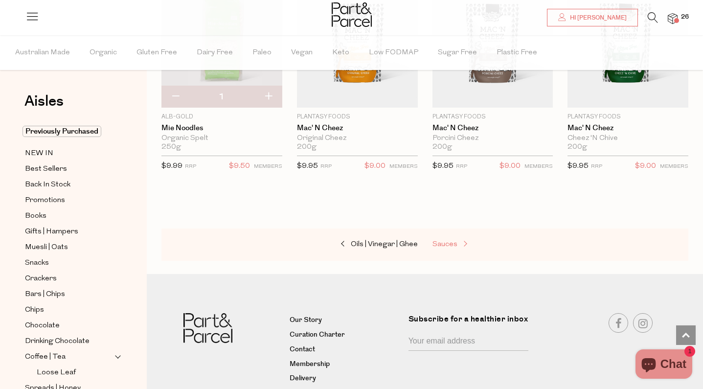
click at [445, 241] on span "Sauces" at bounding box center [445, 244] width 25 height 7
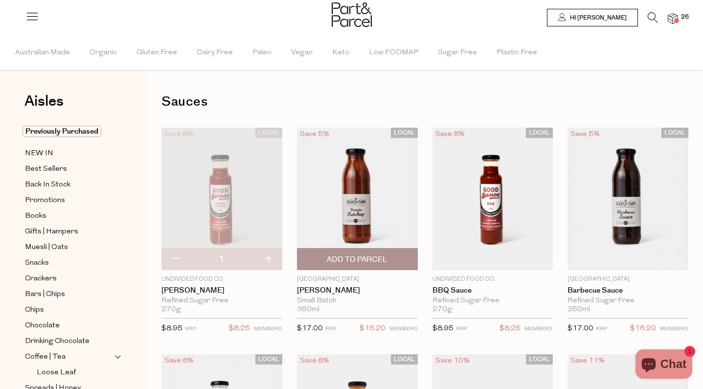
click at [356, 263] on span "Add To Parcel" at bounding box center [357, 260] width 61 height 10
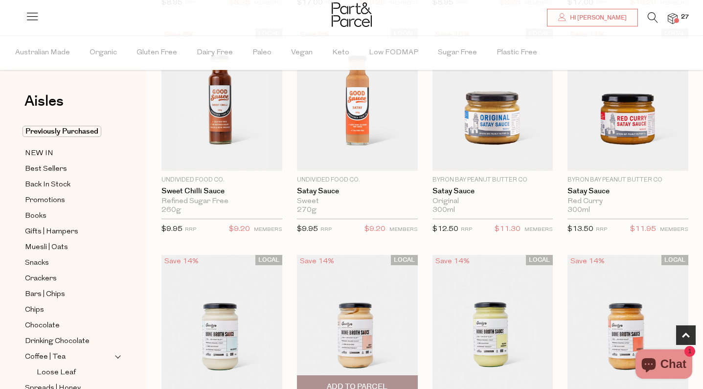
scroll to position [324, 0]
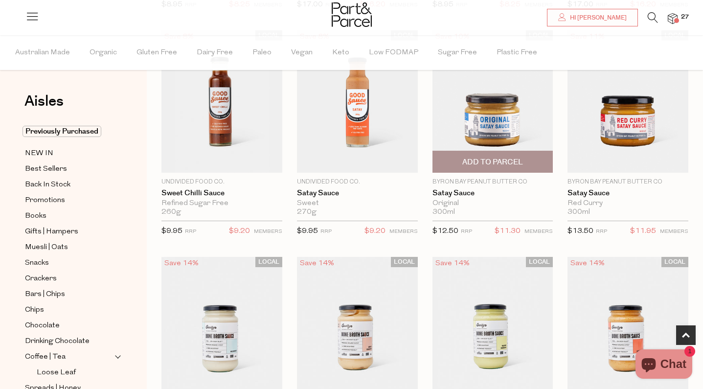
click at [479, 161] on span "Add To Parcel" at bounding box center [493, 162] width 61 height 10
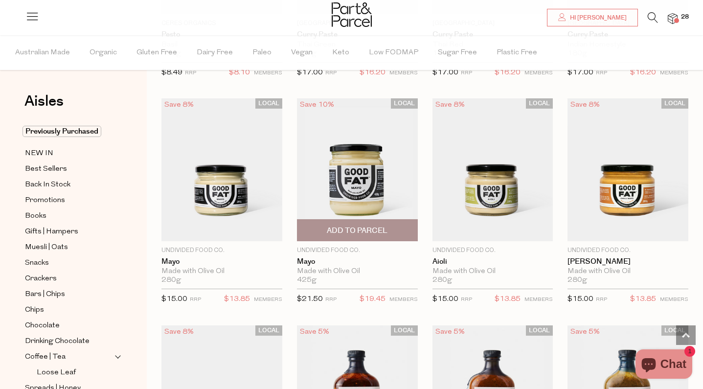
scroll to position [934, 0]
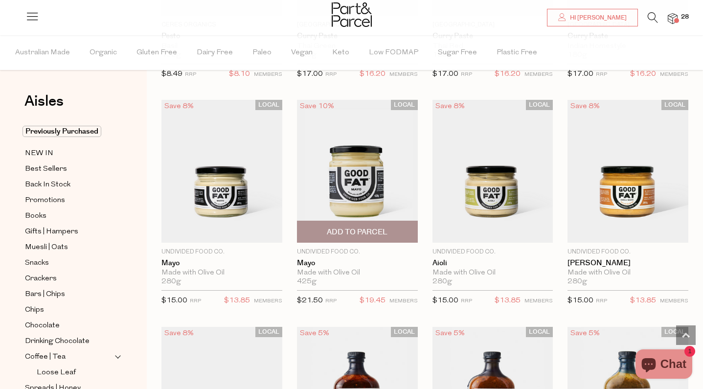
click at [354, 223] on span "Add To Parcel" at bounding box center [357, 231] width 115 height 21
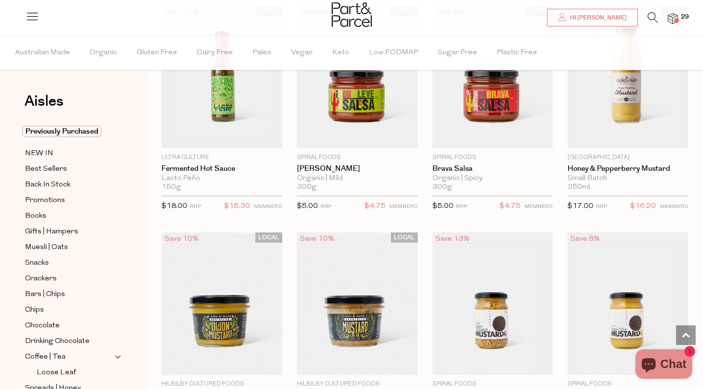
scroll to position [2173, 0]
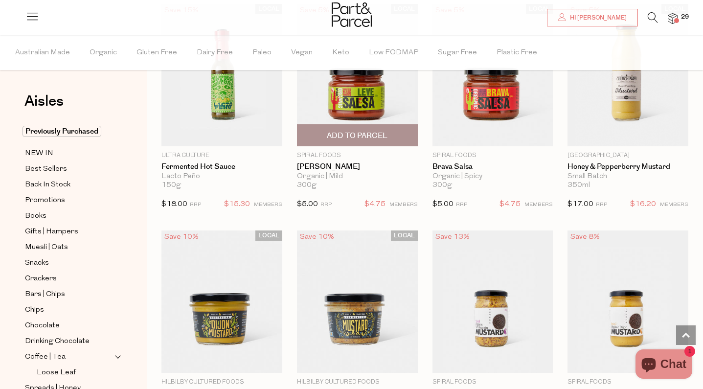
click at [366, 125] on span "Add To Parcel" at bounding box center [357, 135] width 115 height 21
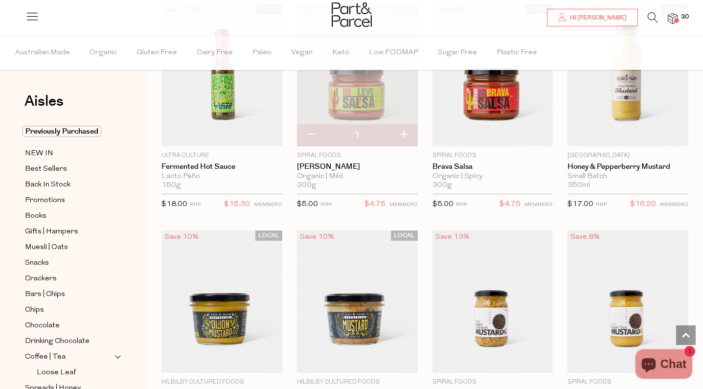
click at [407, 127] on button "button" at bounding box center [404, 135] width 28 height 22
type input "2"
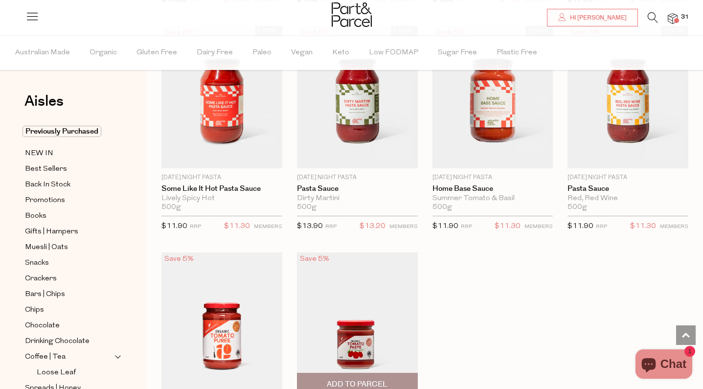
scroll to position [3518, 0]
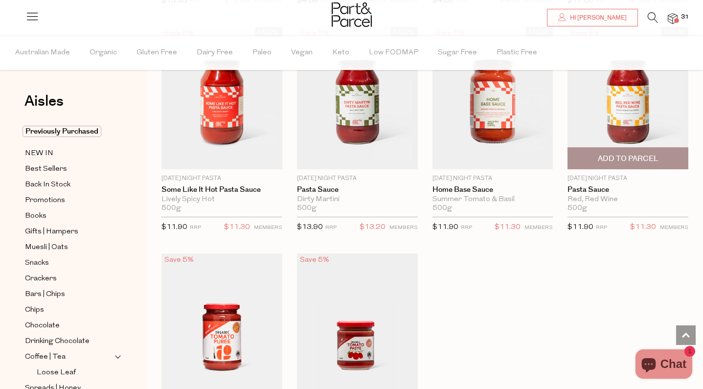
click at [656, 154] on span "Add To Parcel" at bounding box center [628, 159] width 61 height 10
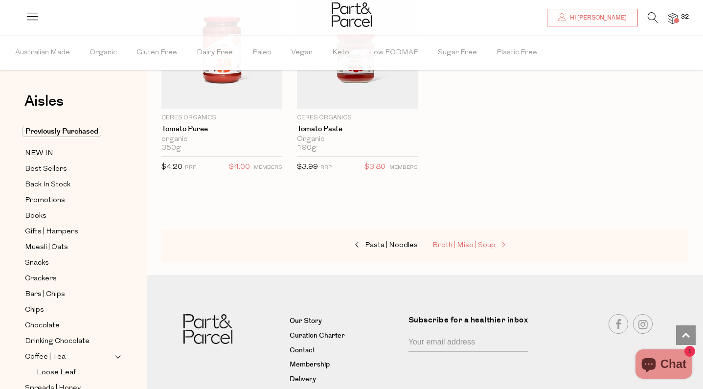
click at [484, 242] on span "Broth | Miso | Soup" at bounding box center [464, 245] width 63 height 7
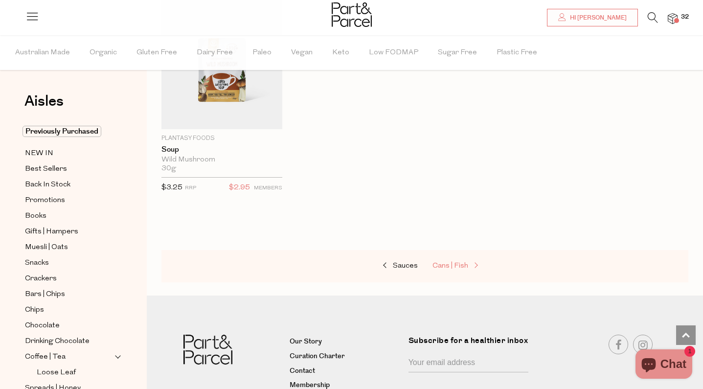
click at [455, 265] on span "Cans | Fish" at bounding box center [451, 265] width 36 height 7
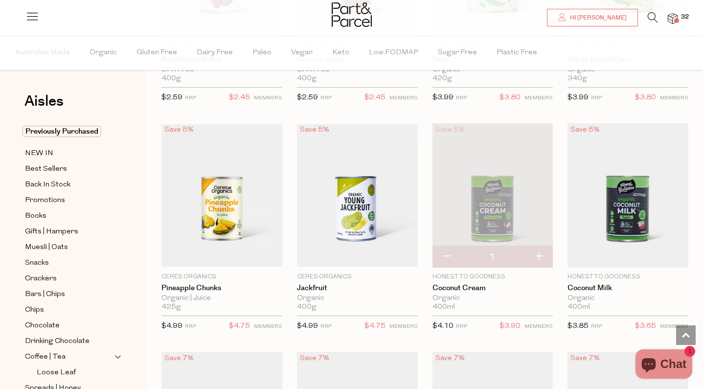
scroll to position [684, 0]
click at [252, 256] on span "Add To Parcel" at bounding box center [221, 256] width 115 height 21
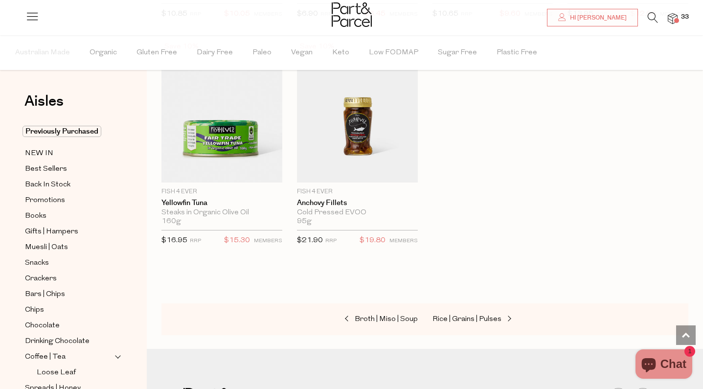
scroll to position [1450, 0]
click at [453, 315] on span "Rice | Grains | Pulses" at bounding box center [467, 318] width 69 height 7
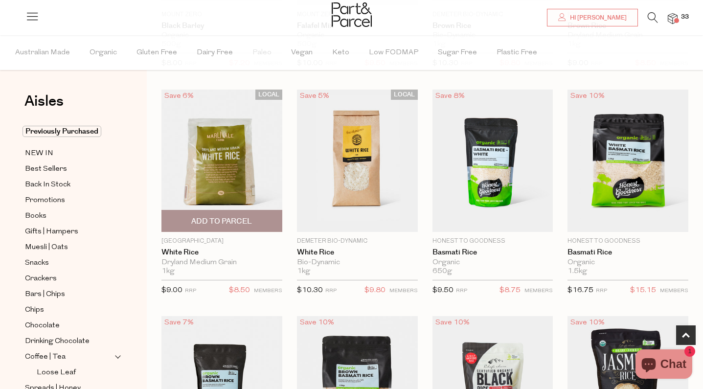
scroll to position [511, 0]
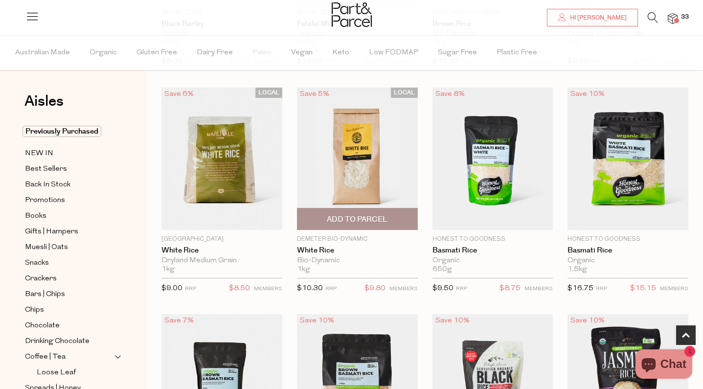
click at [365, 213] on span "Add To Parcel" at bounding box center [357, 219] width 115 height 21
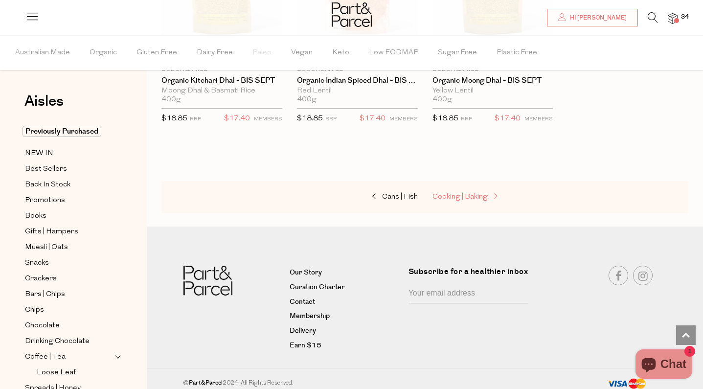
scroll to position [2267, 0]
click at [462, 194] on span "Cooking | Baking" at bounding box center [460, 197] width 55 height 7
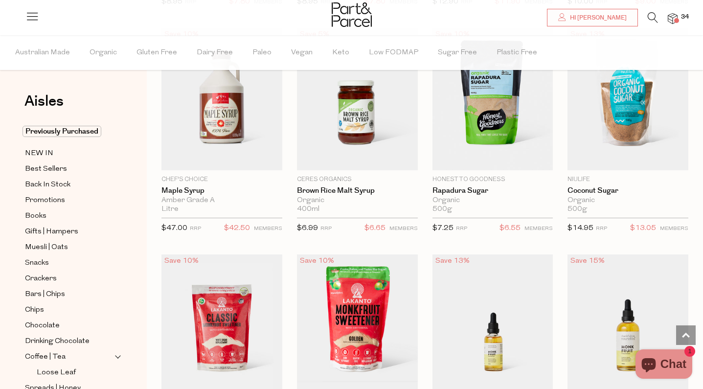
scroll to position [2152, 0]
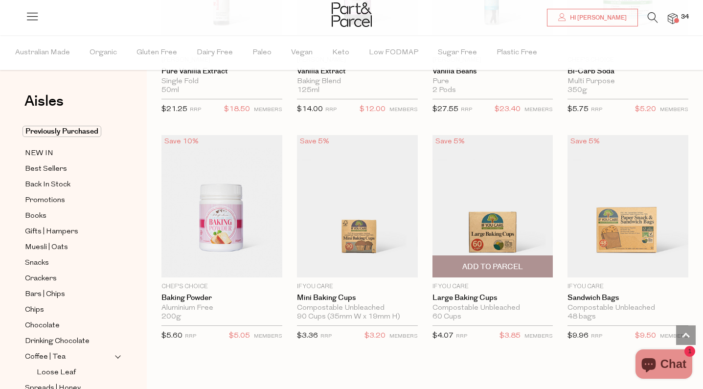
scroll to position [4535, 0]
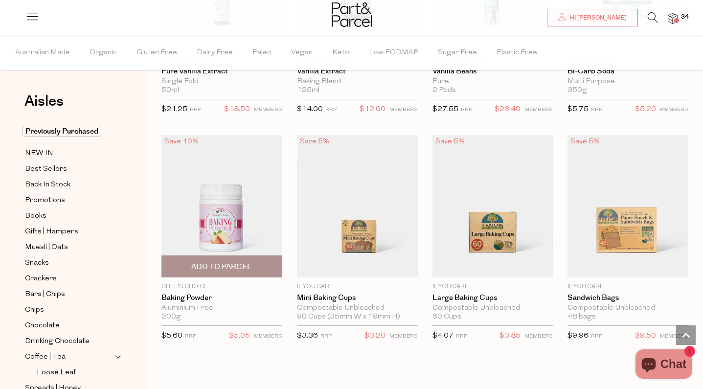
click at [228, 262] on span "Add To Parcel" at bounding box center [221, 267] width 61 height 10
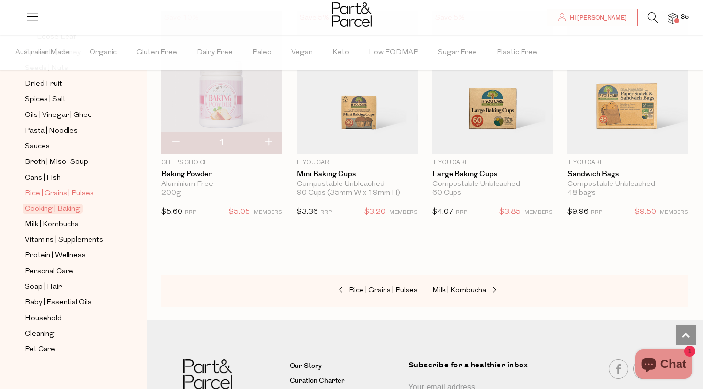
scroll to position [336, 0]
